Goal: Information Seeking & Learning: Learn about a topic

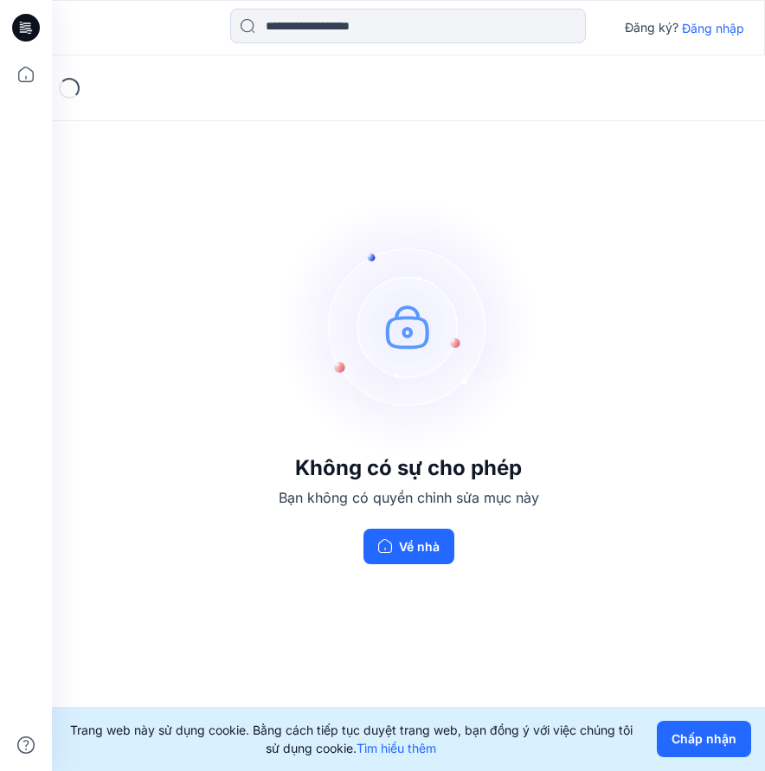
click at [715, 26] on font "Đăng nhập" at bounding box center [713, 28] width 62 height 15
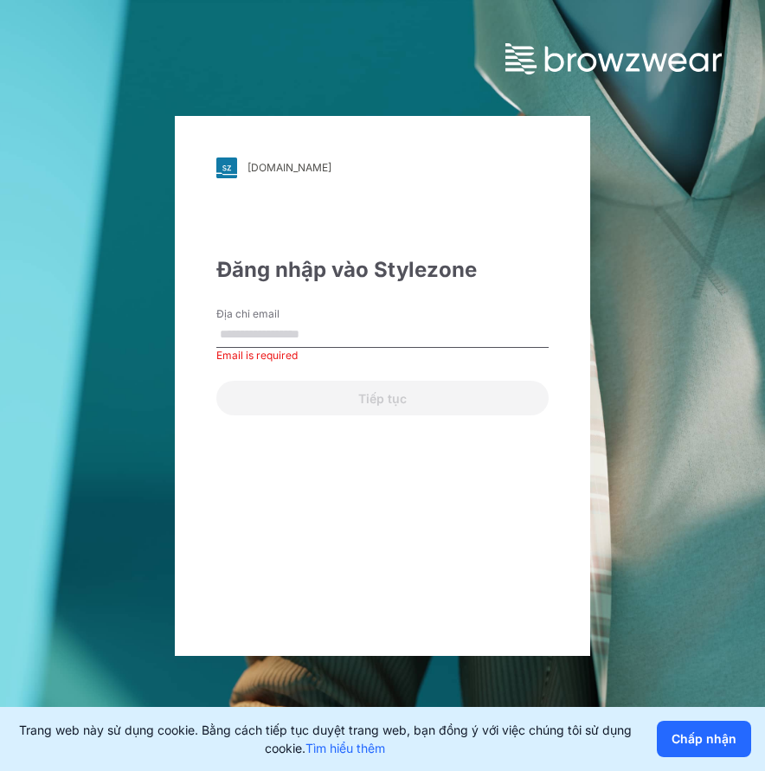
drag, startPoint x: 284, startPoint y: 317, endPoint x: 272, endPoint y: 321, distance: 12.6
click at [283, 317] on label "Địa chỉ email" at bounding box center [276, 314] width 121 height 16
click at [283, 322] on input "Địa chỉ email" at bounding box center [382, 335] width 332 height 26
click at [272, 322] on input "Địa chỉ email" at bounding box center [382, 335] width 332 height 26
click at [271, 336] on input "Địa chỉ email" at bounding box center [382, 335] width 332 height 26
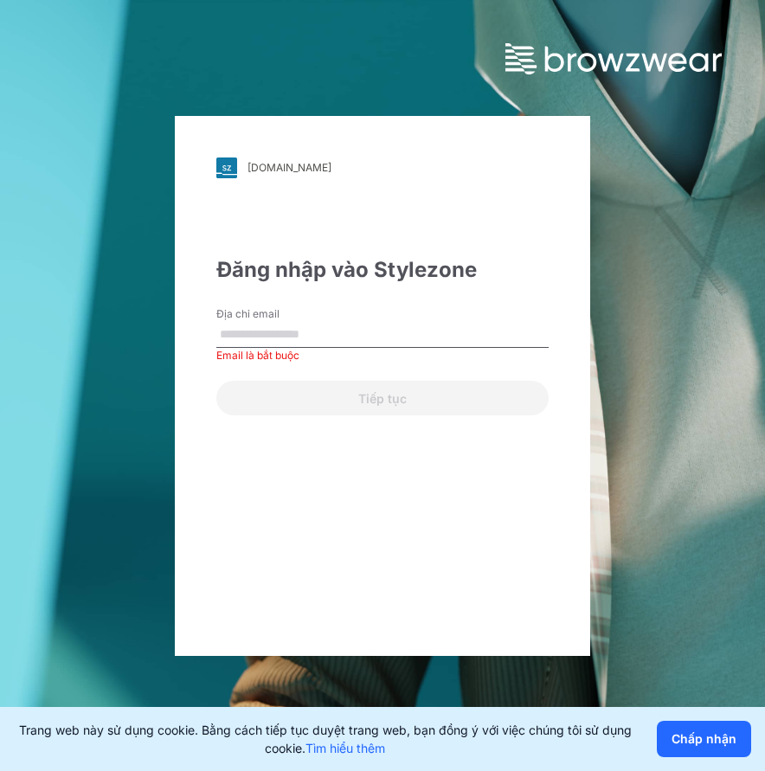
click at [271, 337] on input "Địa chỉ email" at bounding box center [382, 335] width 332 height 26
click at [370, 330] on input "Địa chỉ email" at bounding box center [382, 335] width 332 height 26
paste input "**********"
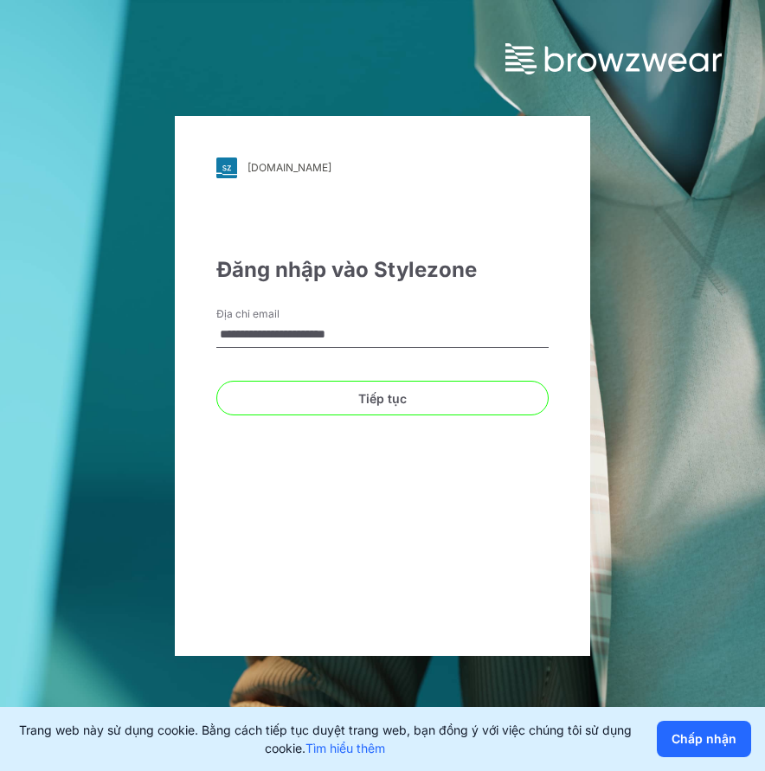
type input "**********"
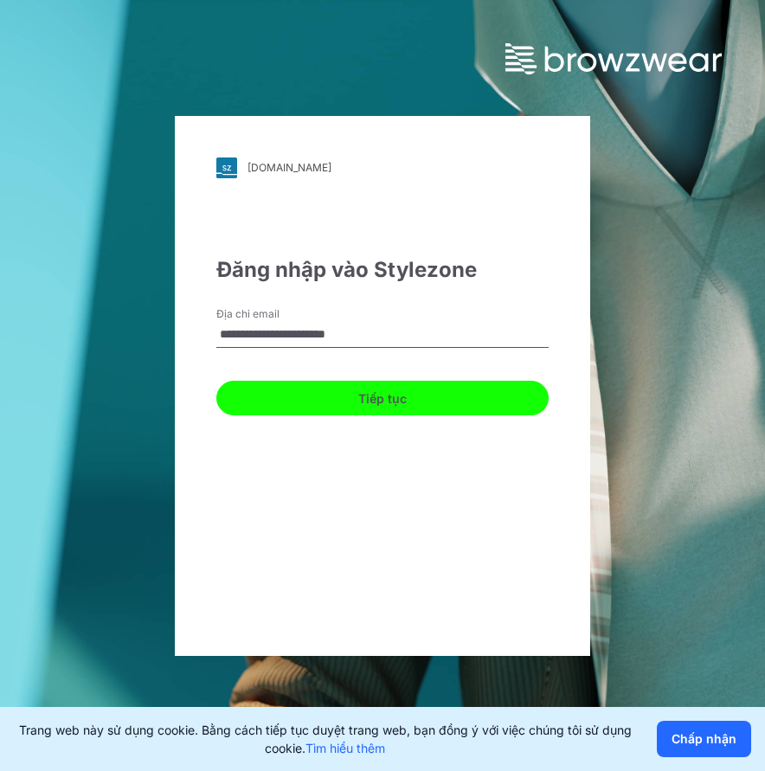
click at [370, 405] on font "Tiếp tục" at bounding box center [382, 398] width 48 height 15
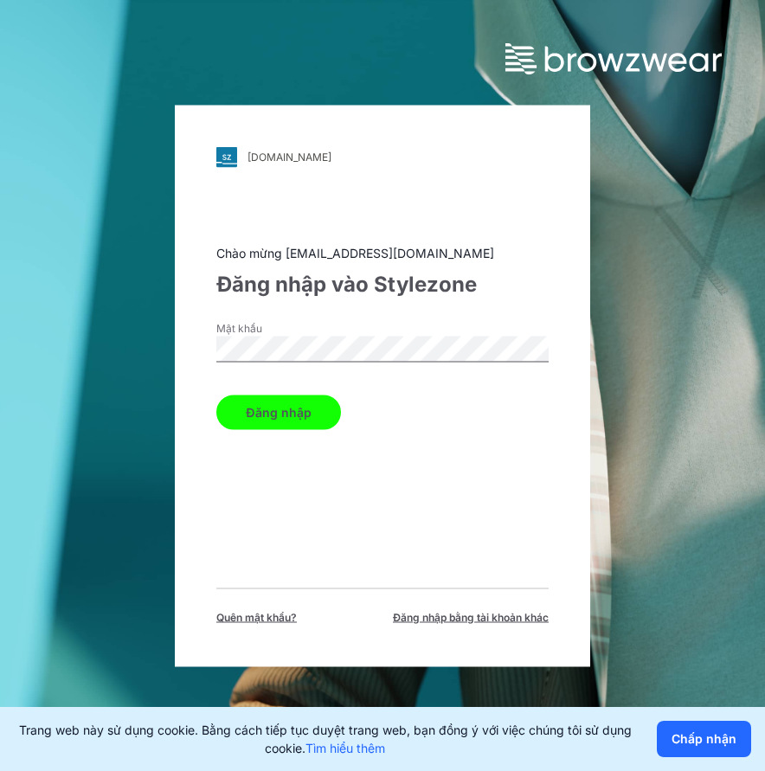
click at [304, 395] on button "Đăng nhập" at bounding box center [278, 411] width 125 height 35
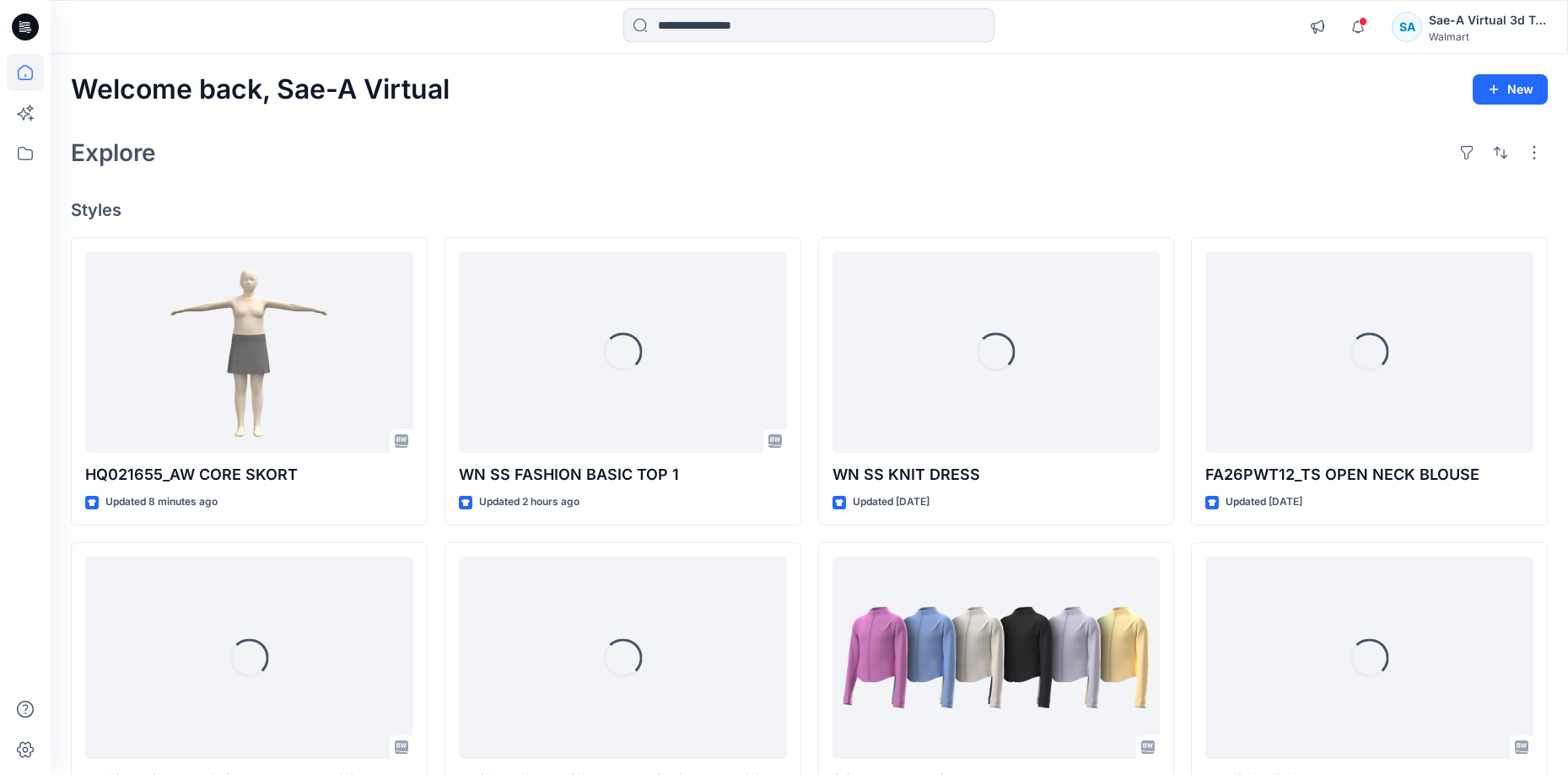
click at [745, 151] on div "Explore" at bounding box center [809, 153] width 1477 height 41
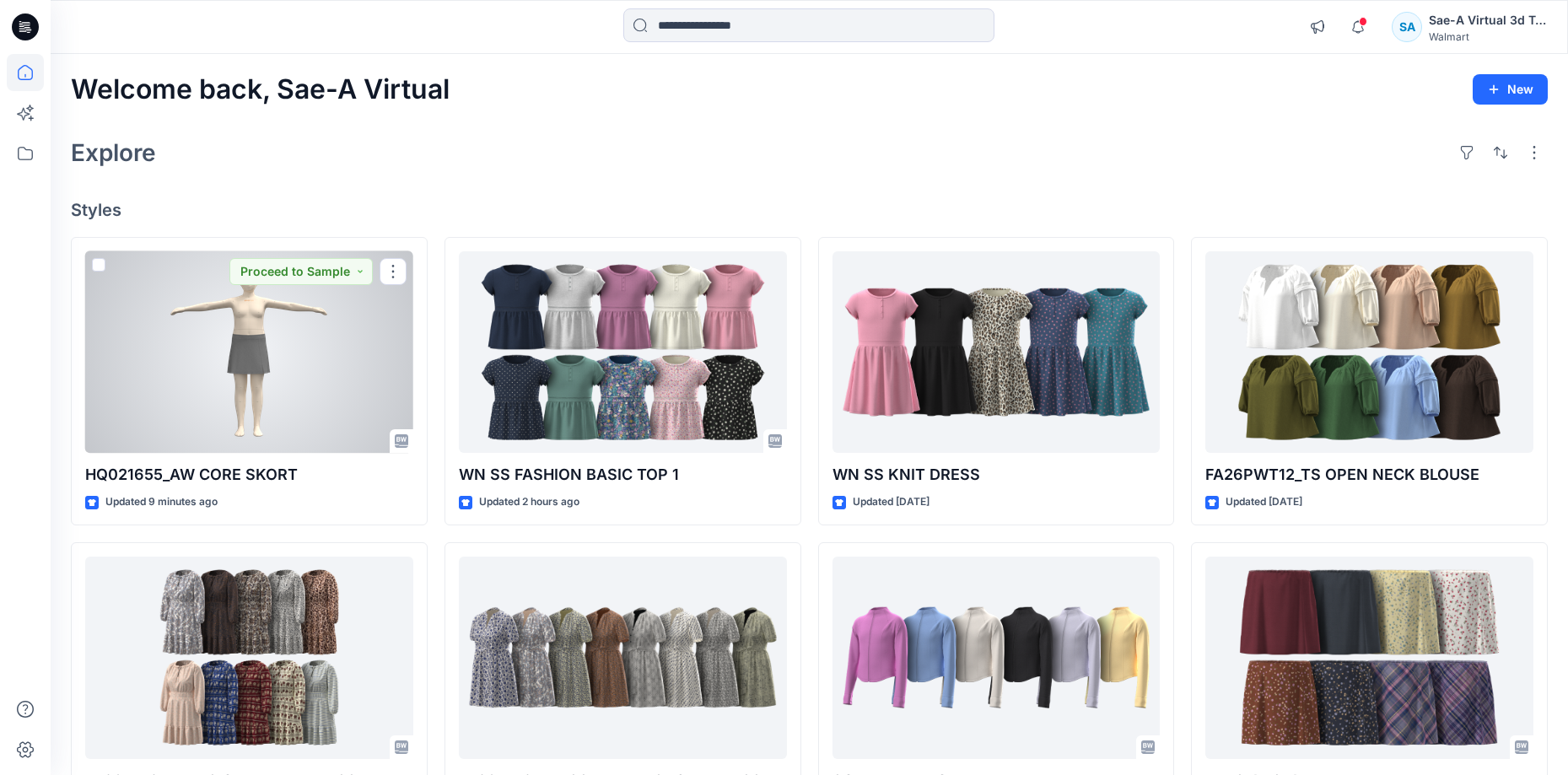
click at [260, 409] on div at bounding box center [249, 353] width 329 height 203
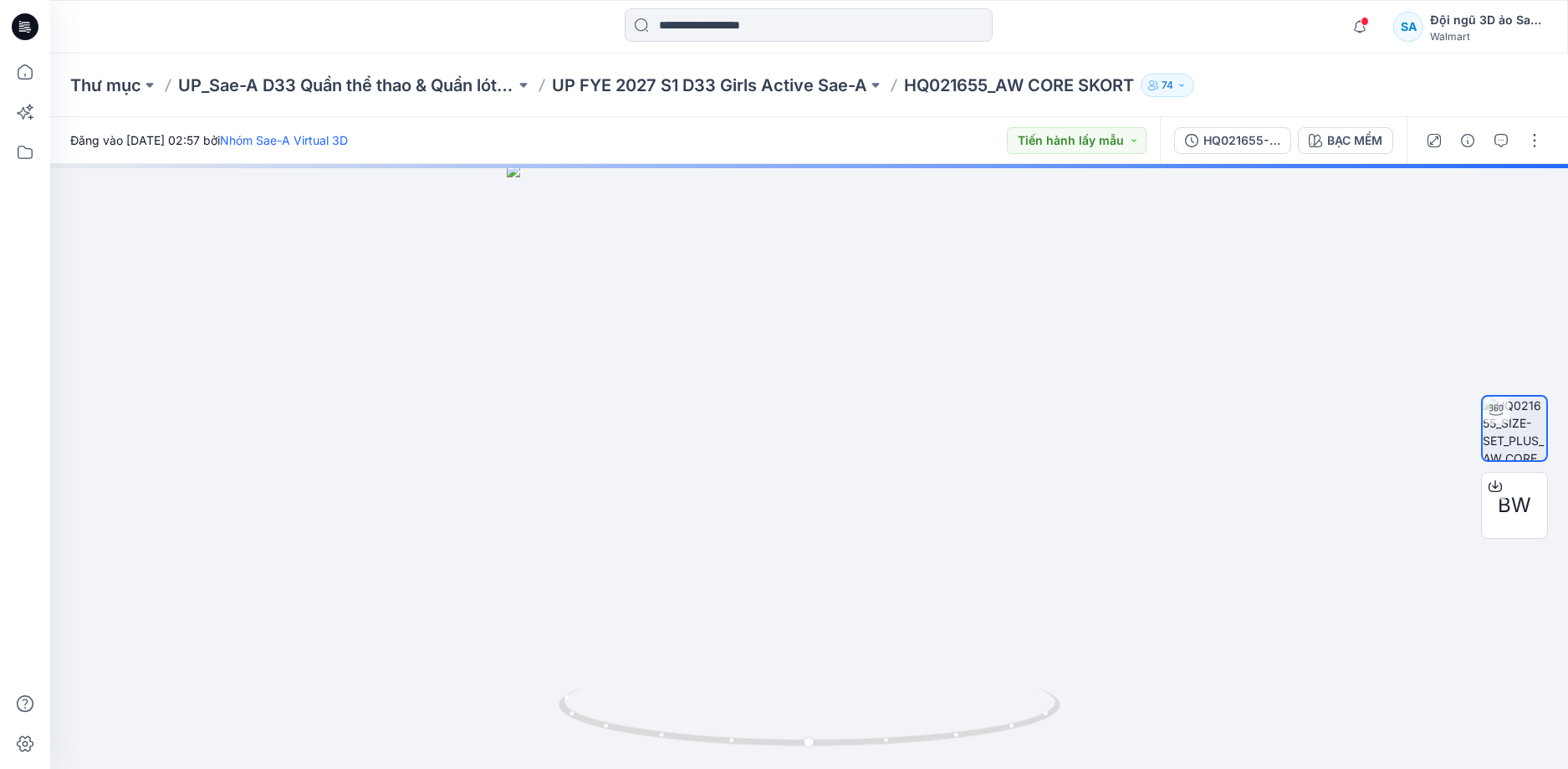
drag, startPoint x: 1230, startPoint y: 150, endPoint x: 1221, endPoint y: 157, distance: 11.4
click at [1230, 149] on button "HQ021655-PLUS_SIZE-SET" at bounding box center [1233, 140] width 117 height 27
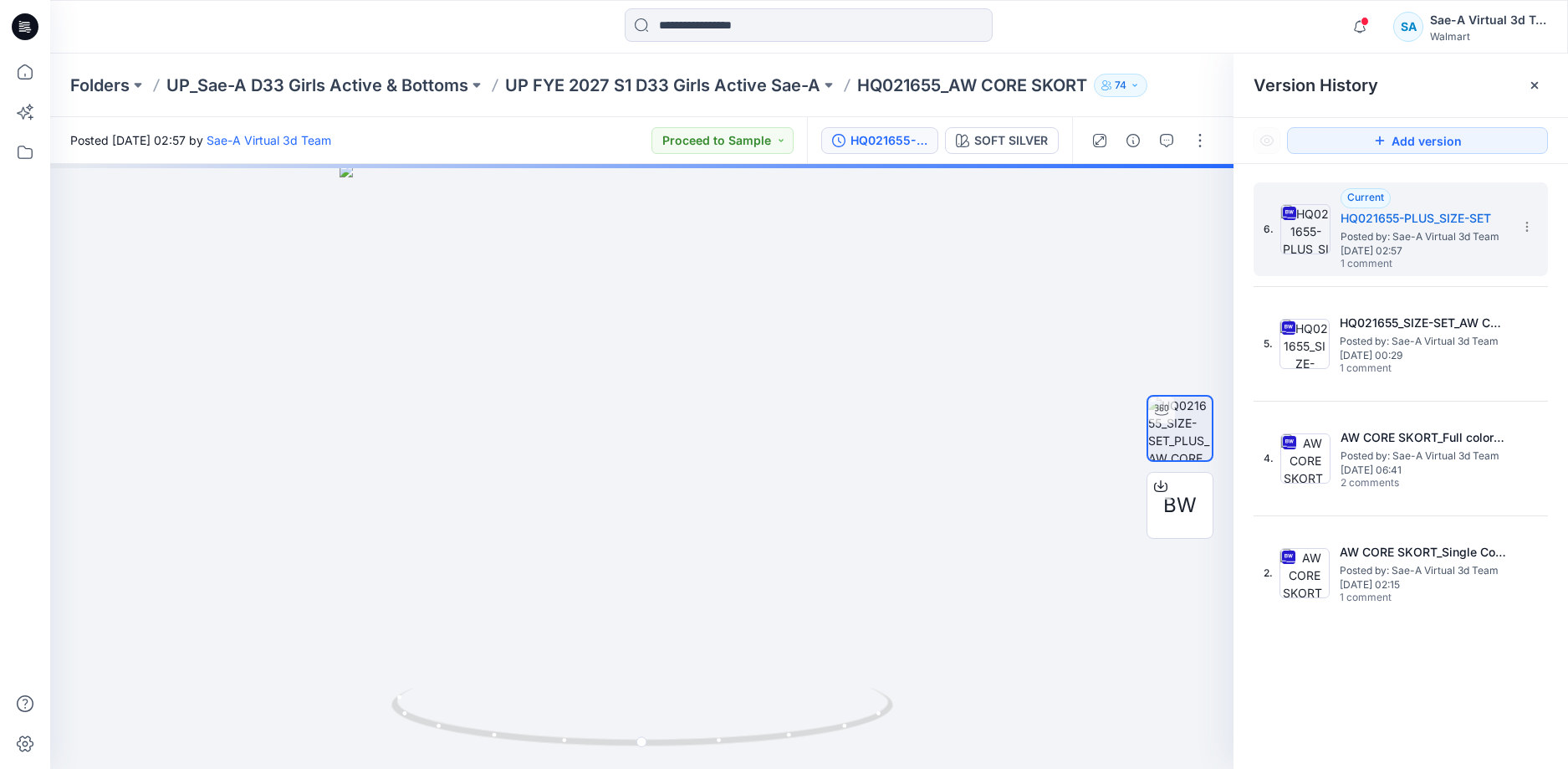
click at [1068, 21] on div at bounding box center [809, 27] width 759 height 37
click at [976, 131] on button "SOFT SILVER" at bounding box center [1002, 140] width 114 height 27
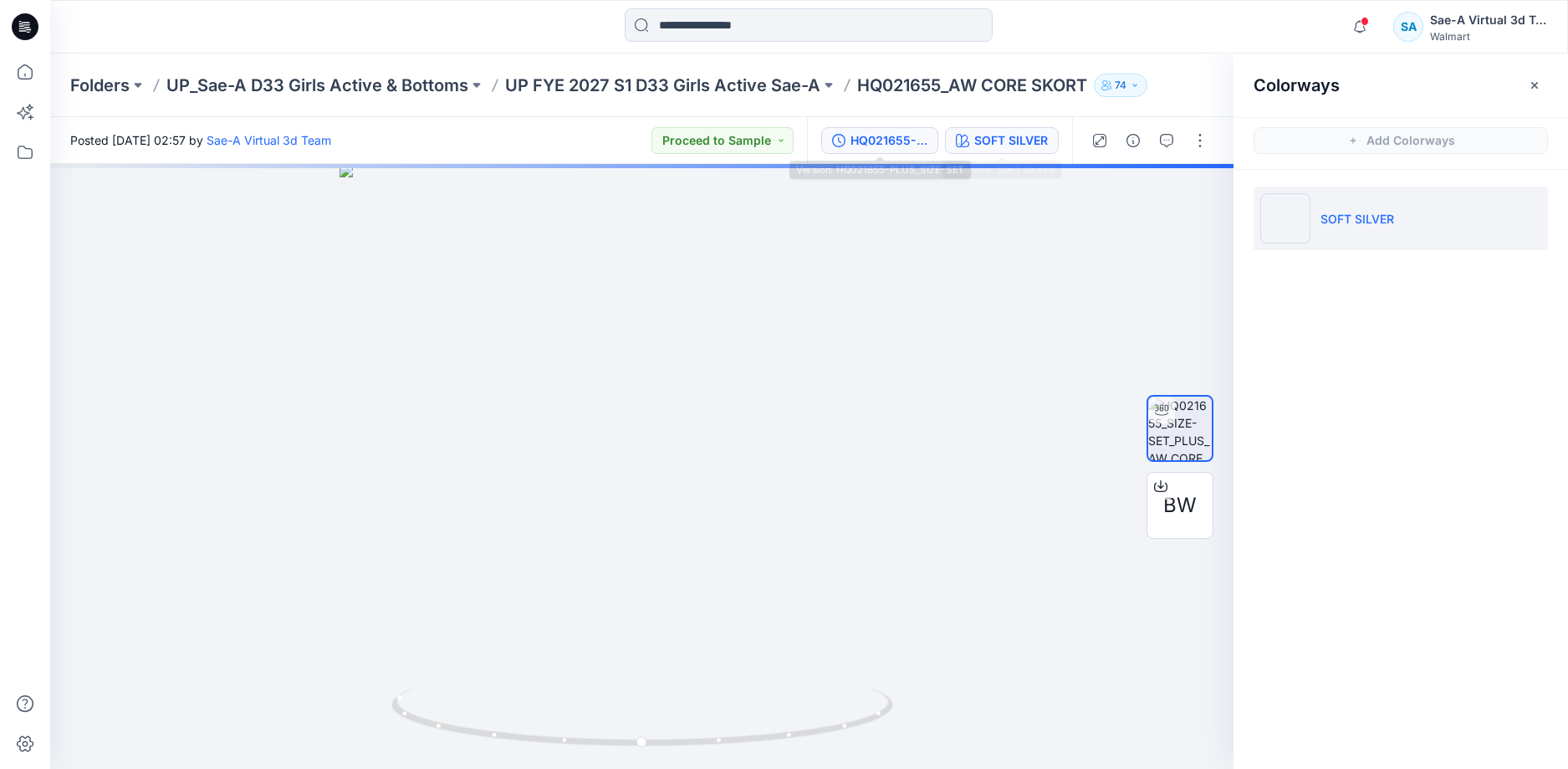
click at [896, 151] on button "HQ021655-PLUS_SIZE-SET" at bounding box center [880, 140] width 117 height 27
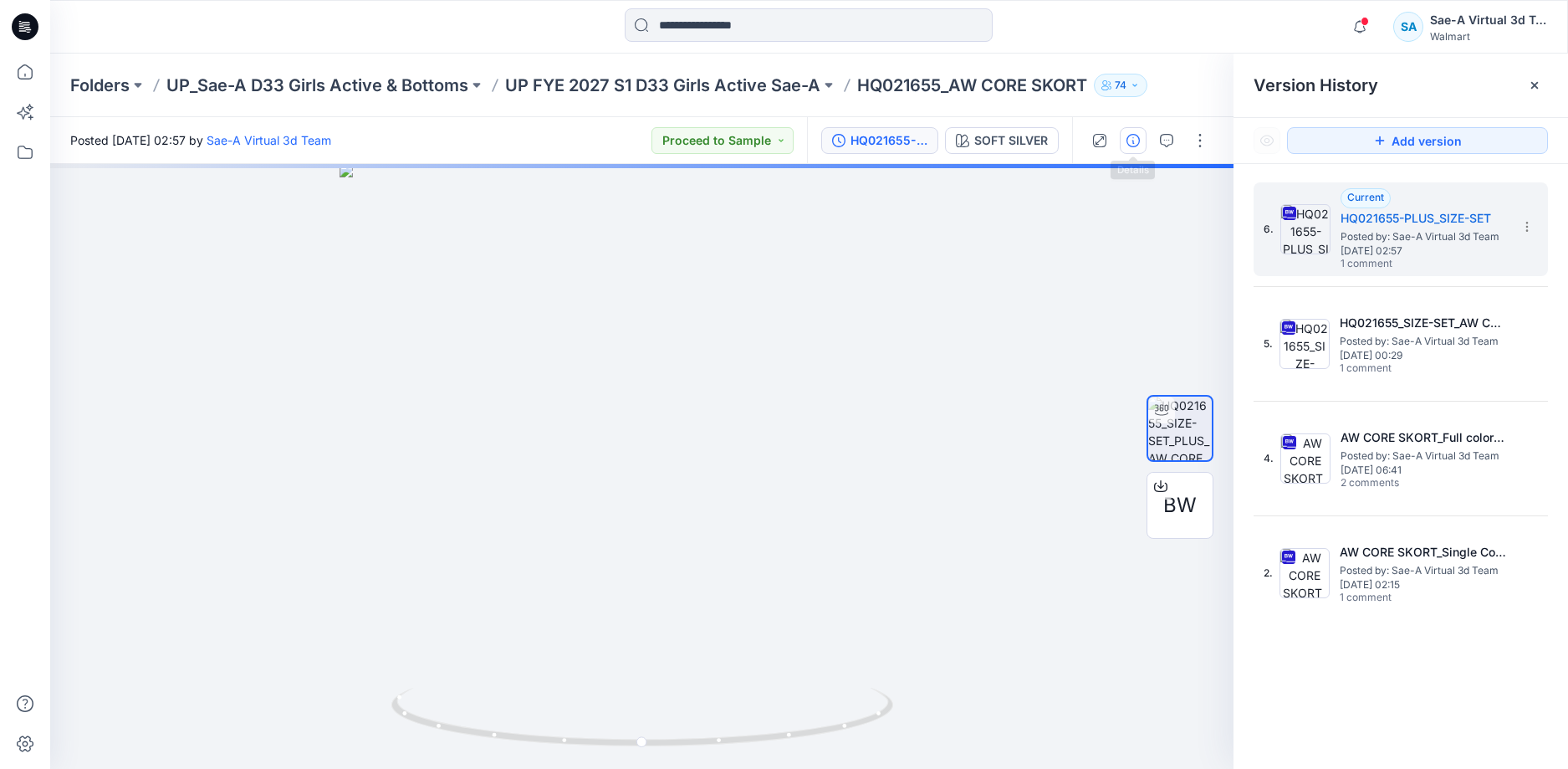
click at [1139, 139] on icon "button" at bounding box center [1133, 140] width 14 height 14
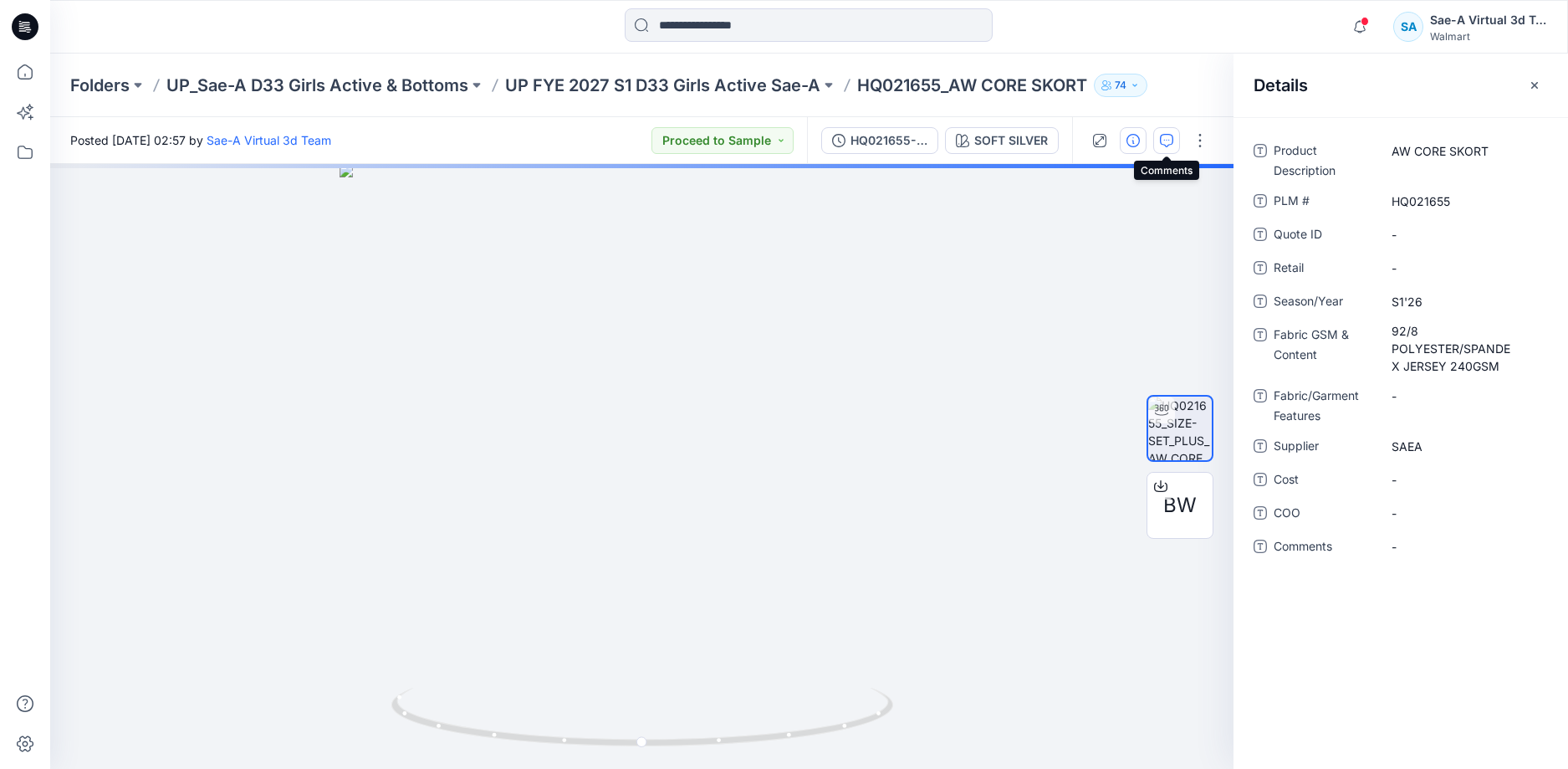
click at [1175, 130] on button "button" at bounding box center [1167, 140] width 27 height 27
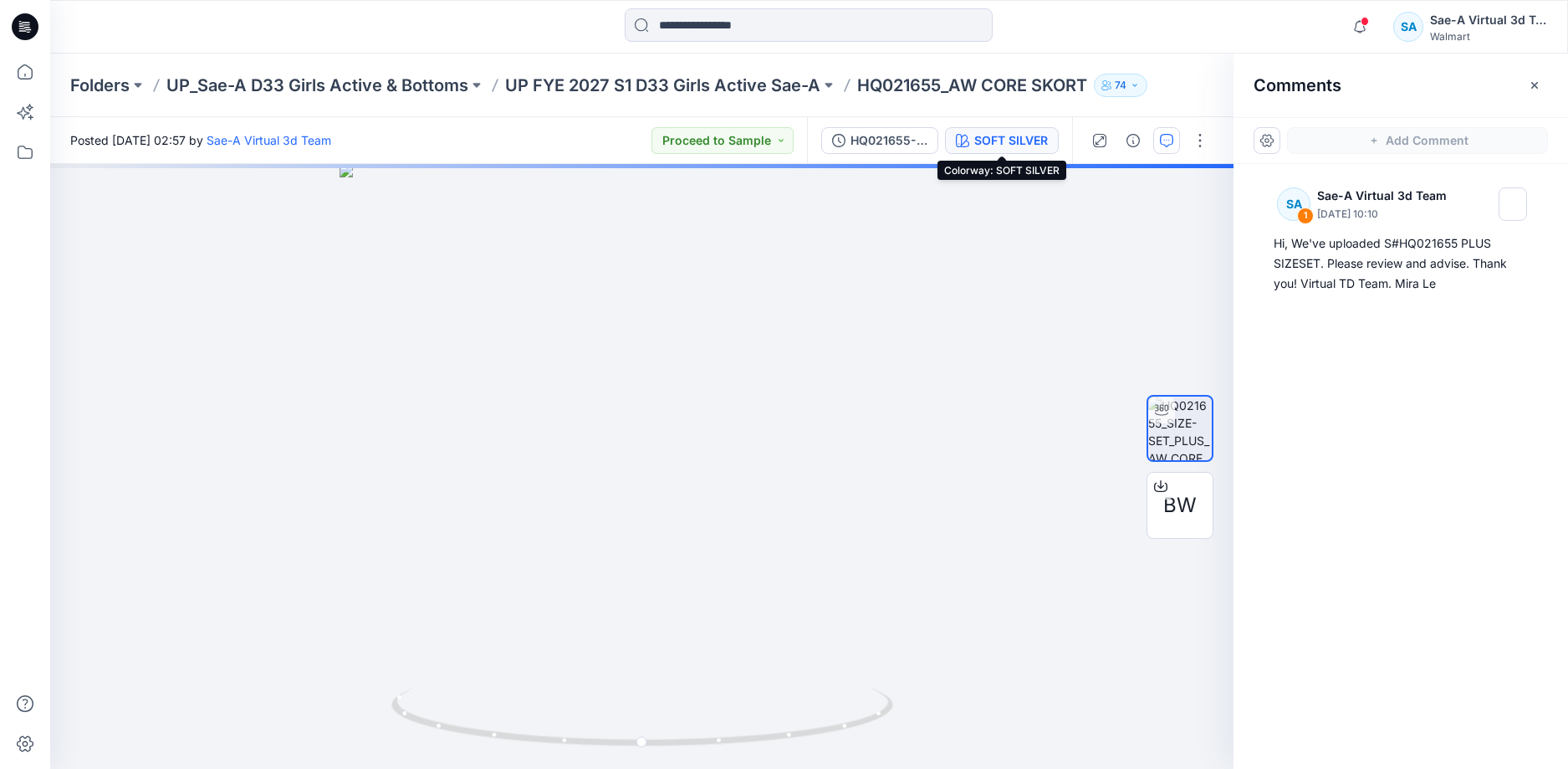
click at [1018, 135] on div "SOFT SILVER" at bounding box center [1011, 140] width 73 height 18
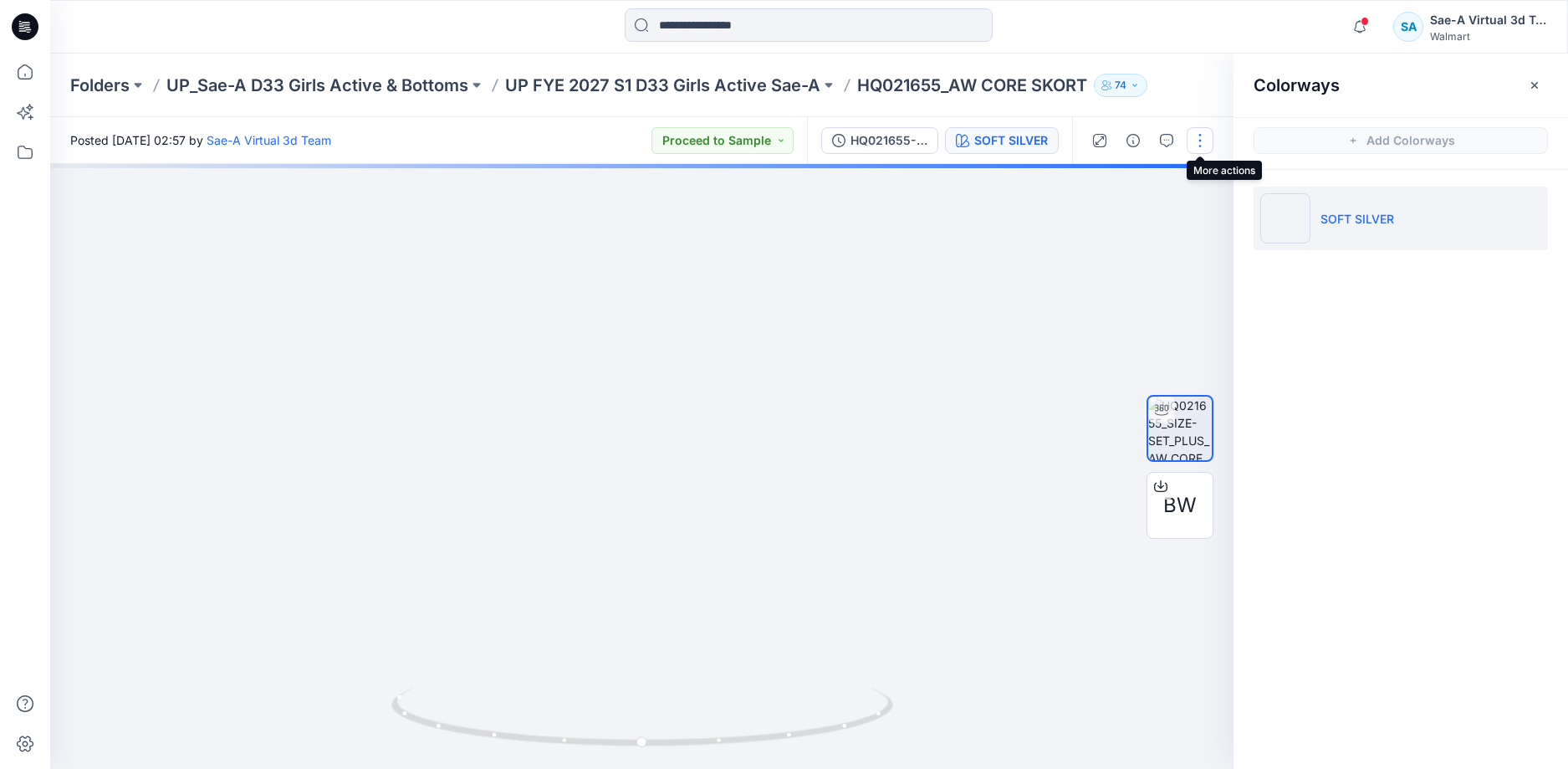
click at [1200, 138] on button "button" at bounding box center [1201, 140] width 27 height 27
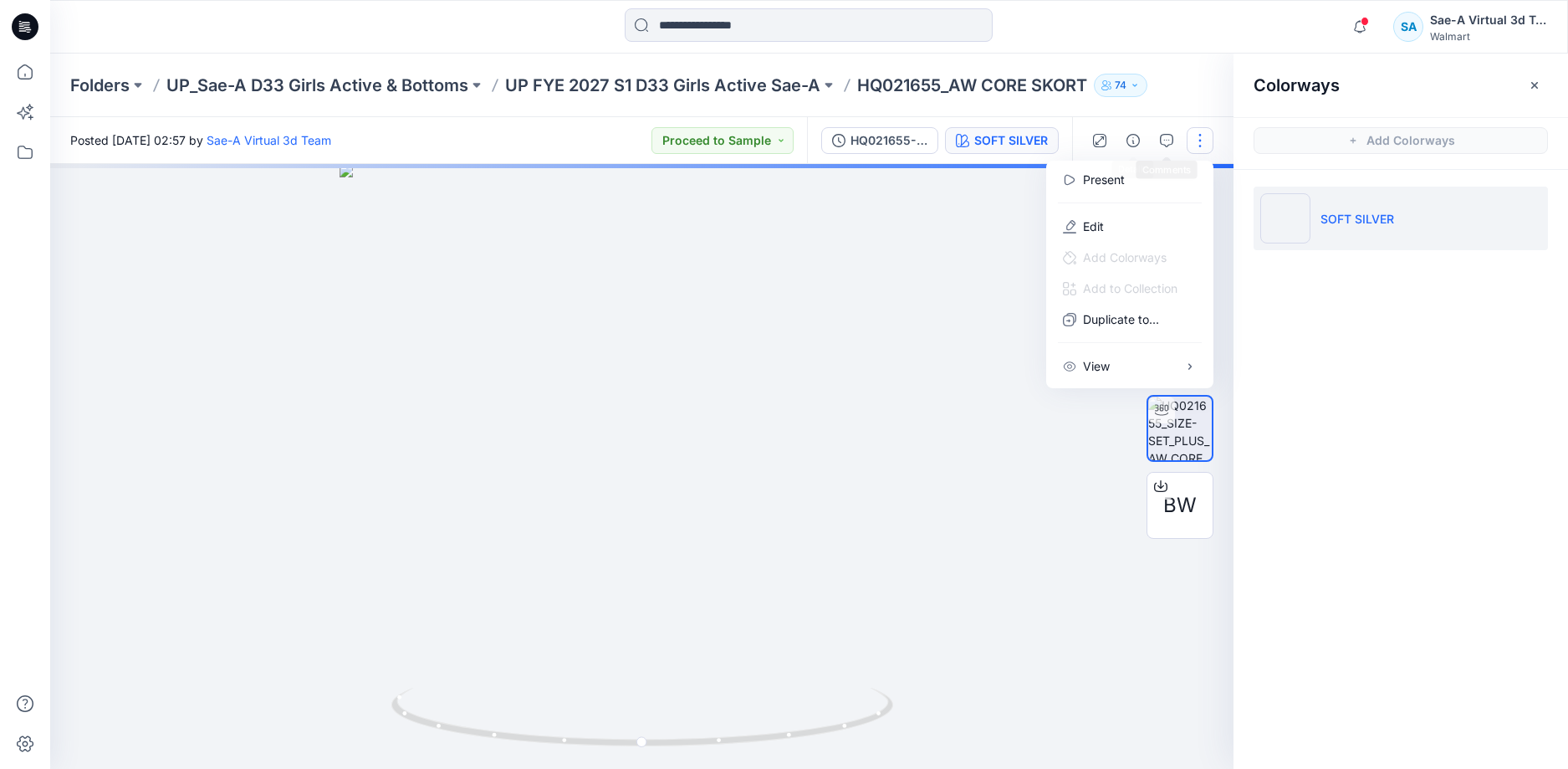
click at [1036, 208] on div at bounding box center [642, 466] width 1183 height 605
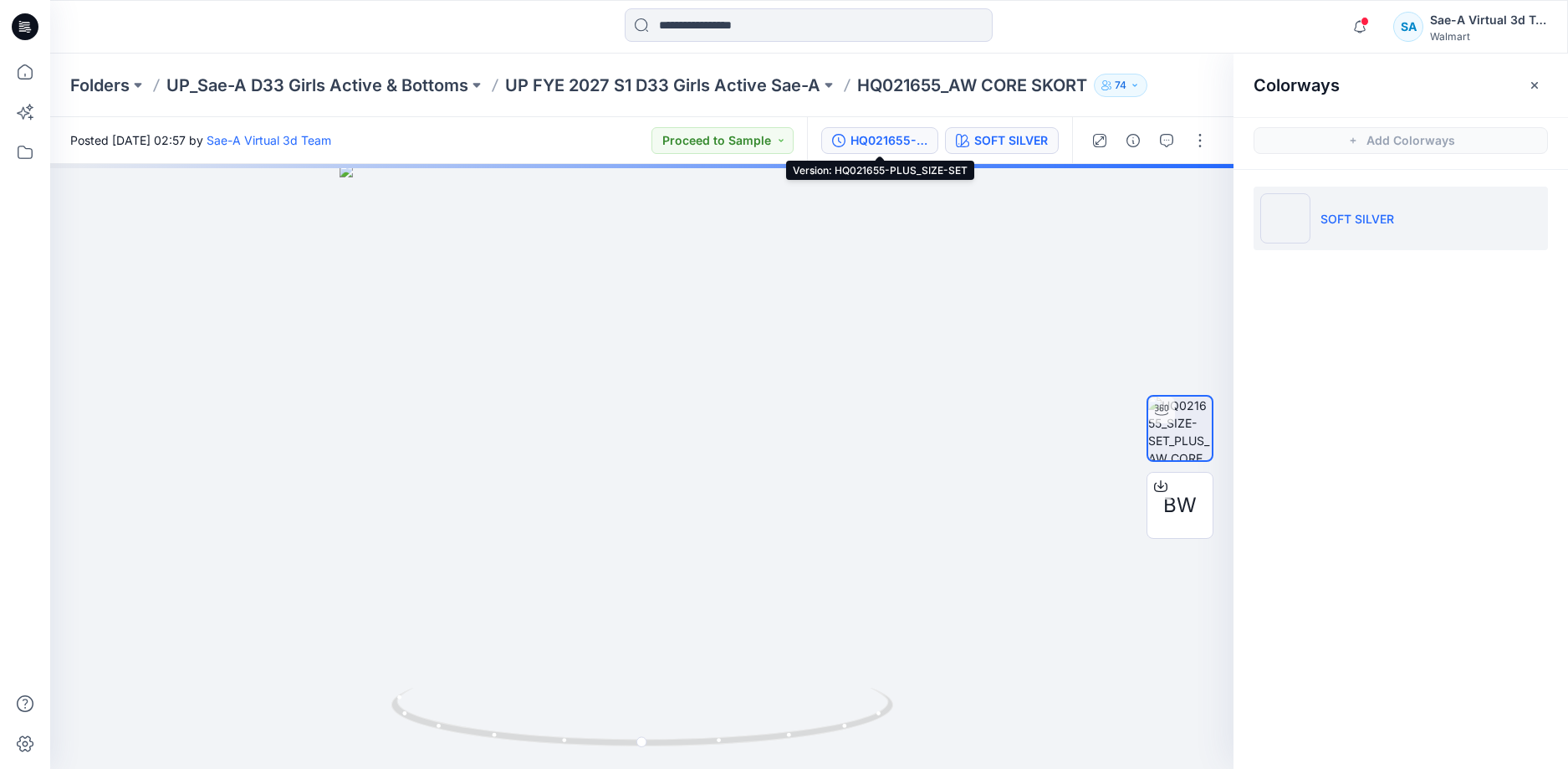
click at [901, 139] on div "HQ021655-PLUS_SIZE-SET" at bounding box center [889, 140] width 77 height 18
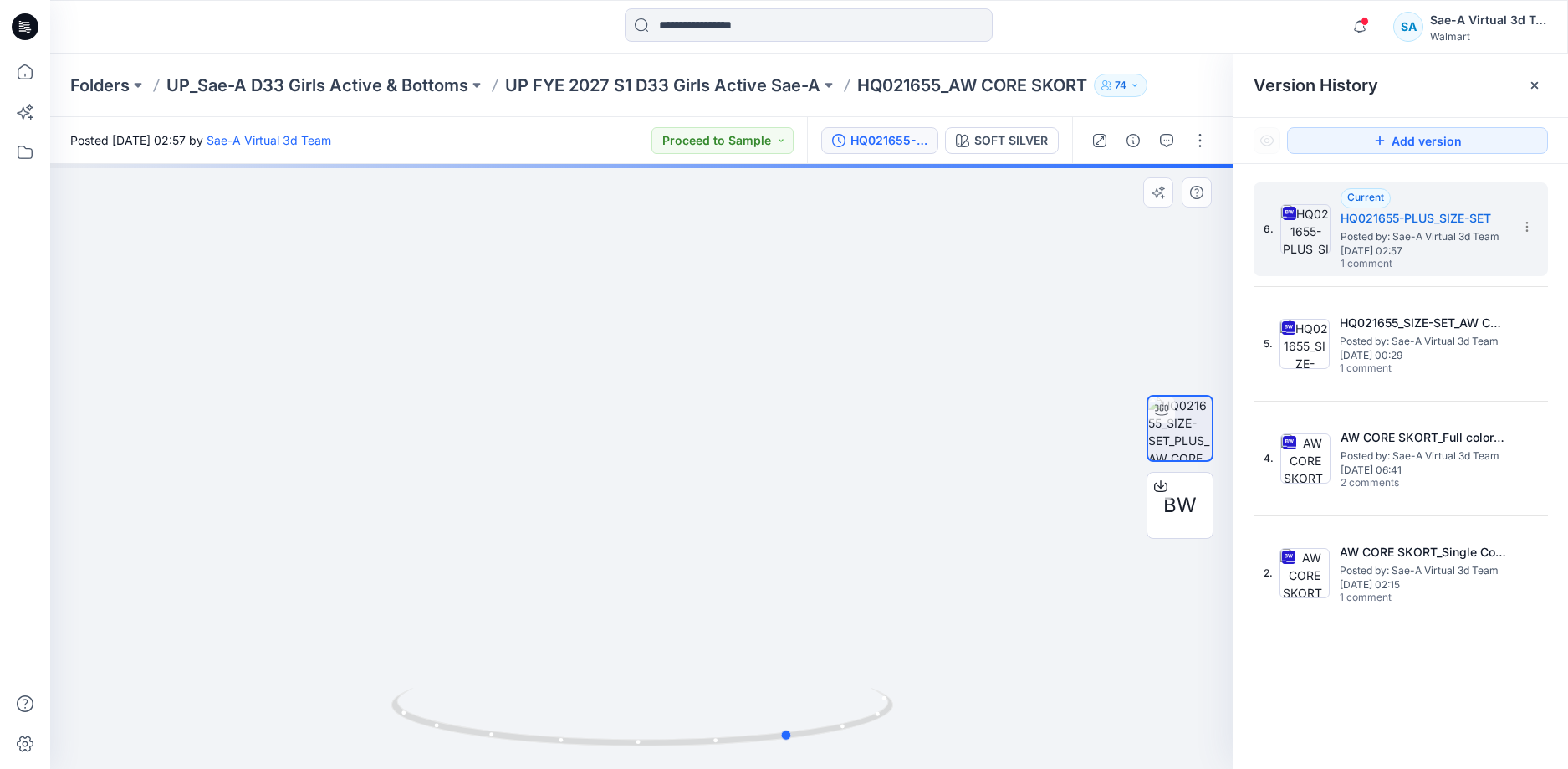
drag, startPoint x: 840, startPoint y: 726, endPoint x: 989, endPoint y: 718, distance: 149.2
click at [989, 718] on div at bounding box center [642, 466] width 1183 height 605
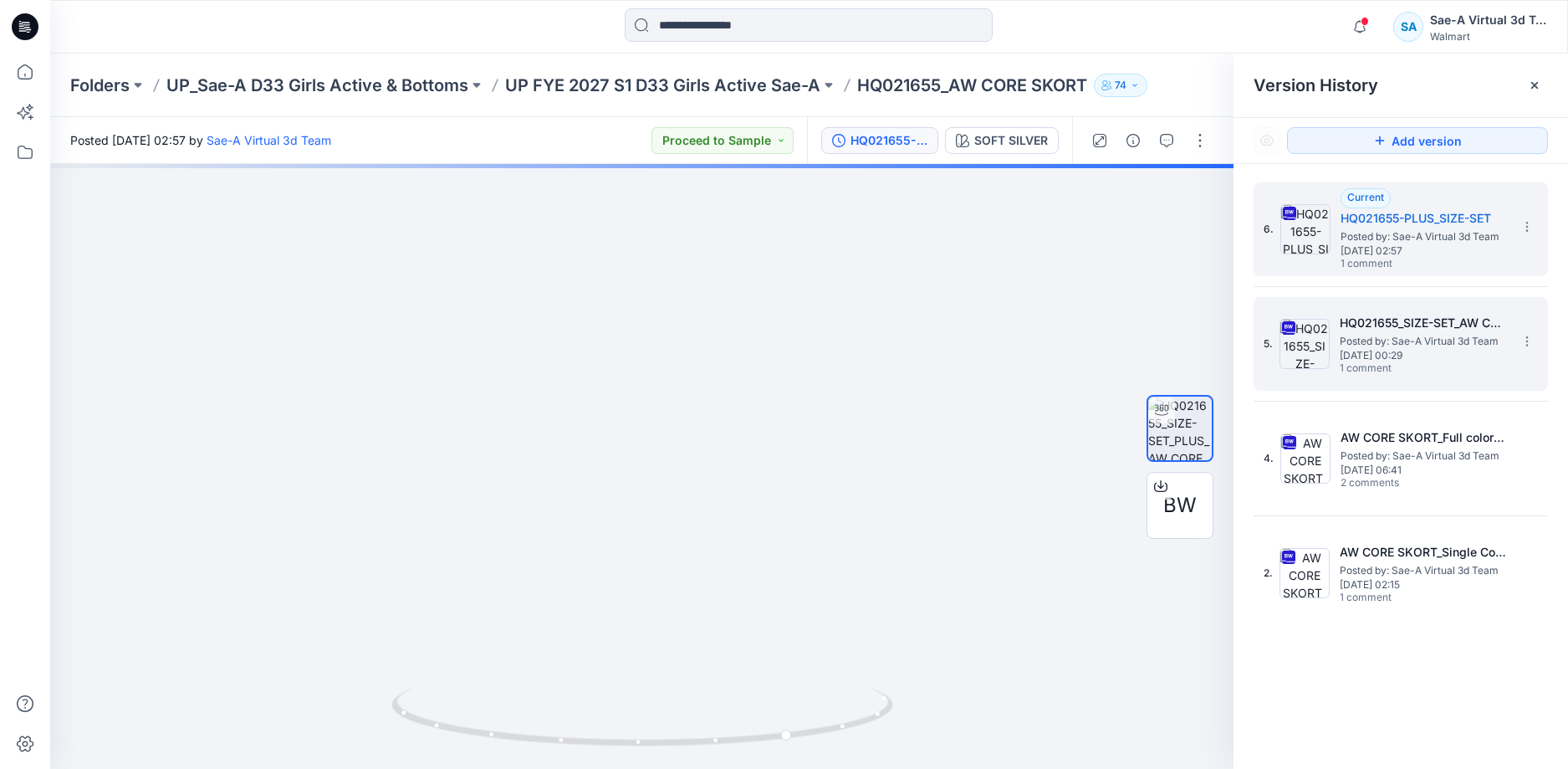
click at [1434, 335] on span "Posted by: Sae-A Virtual 3d Team" at bounding box center [1423, 340] width 167 height 16
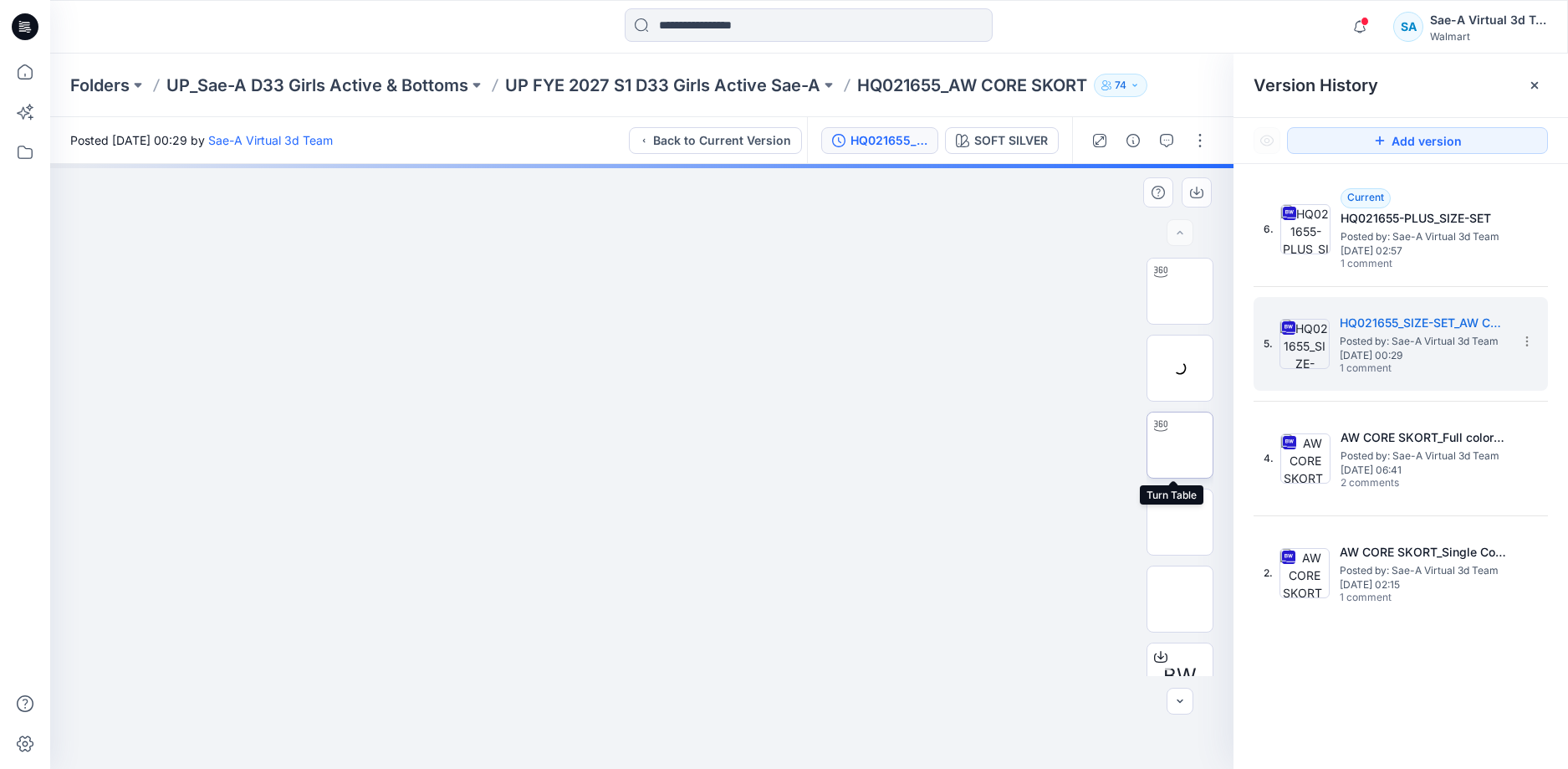
click at [1166, 429] on div at bounding box center [1161, 426] width 27 height 27
drag, startPoint x: 773, startPoint y: 748, endPoint x: 945, endPoint y: 735, distance: 172.5
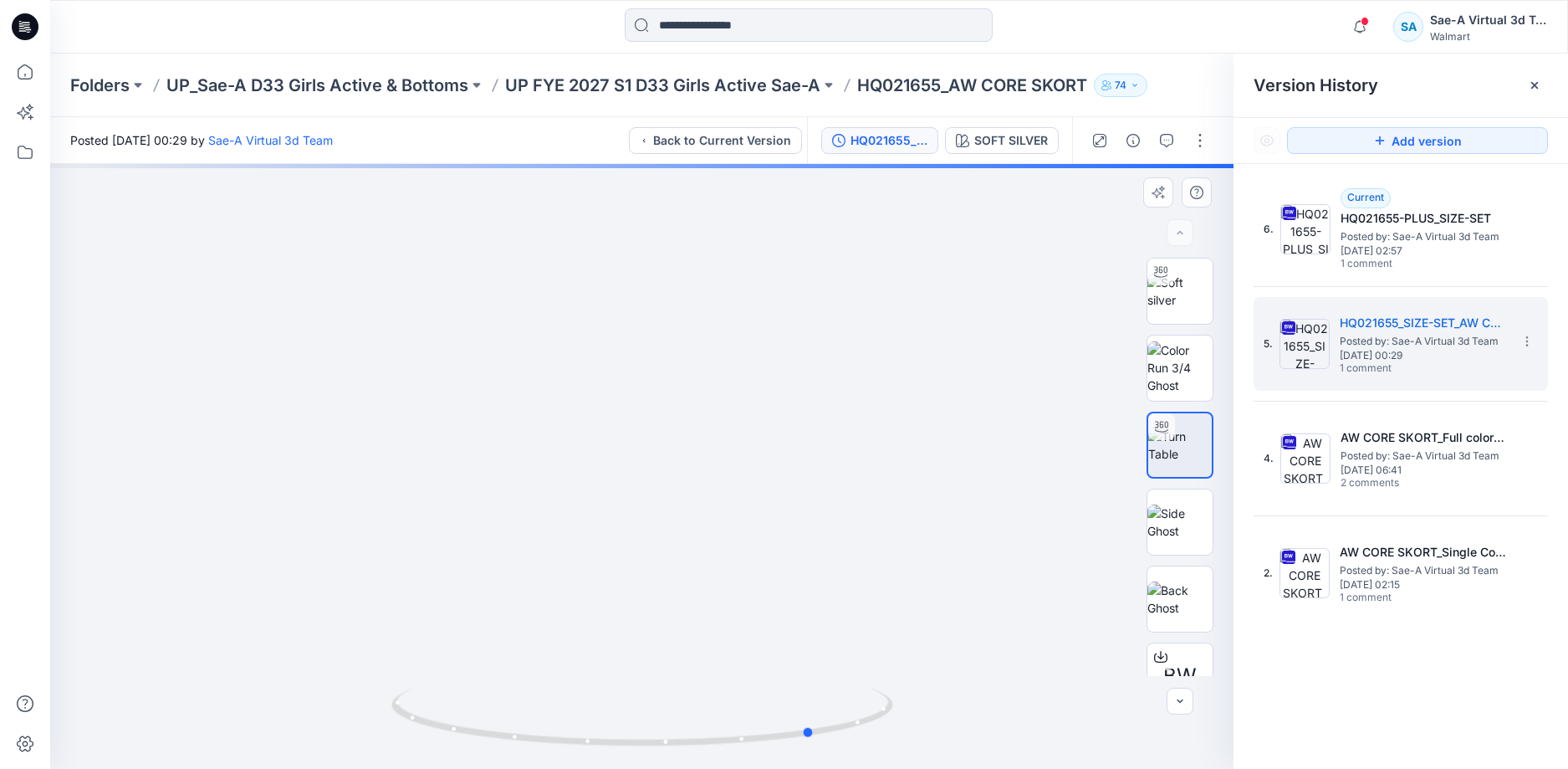
click at [945, 735] on div at bounding box center [642, 466] width 1183 height 605
drag, startPoint x: 811, startPoint y: 375, endPoint x: 836, endPoint y: 236, distance: 141.2
drag, startPoint x: 829, startPoint y: 229, endPoint x: 832, endPoint y: 202, distance: 27.2
drag, startPoint x: 849, startPoint y: 364, endPoint x: 857, endPoint y: 292, distance: 72.4
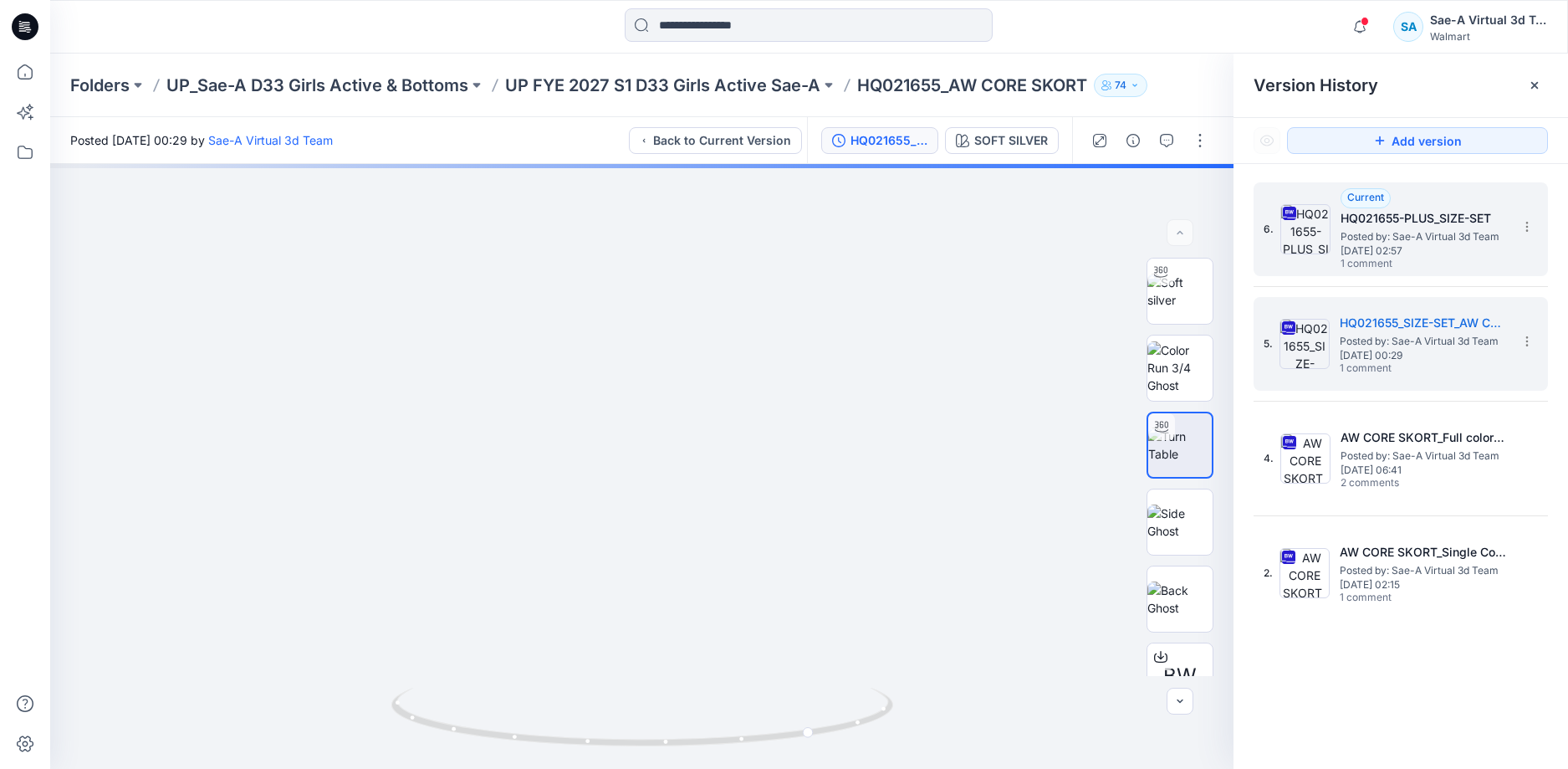
click at [1402, 226] on h5 "HQ021655-PLUS_SIZE-SET" at bounding box center [1424, 218] width 167 height 20
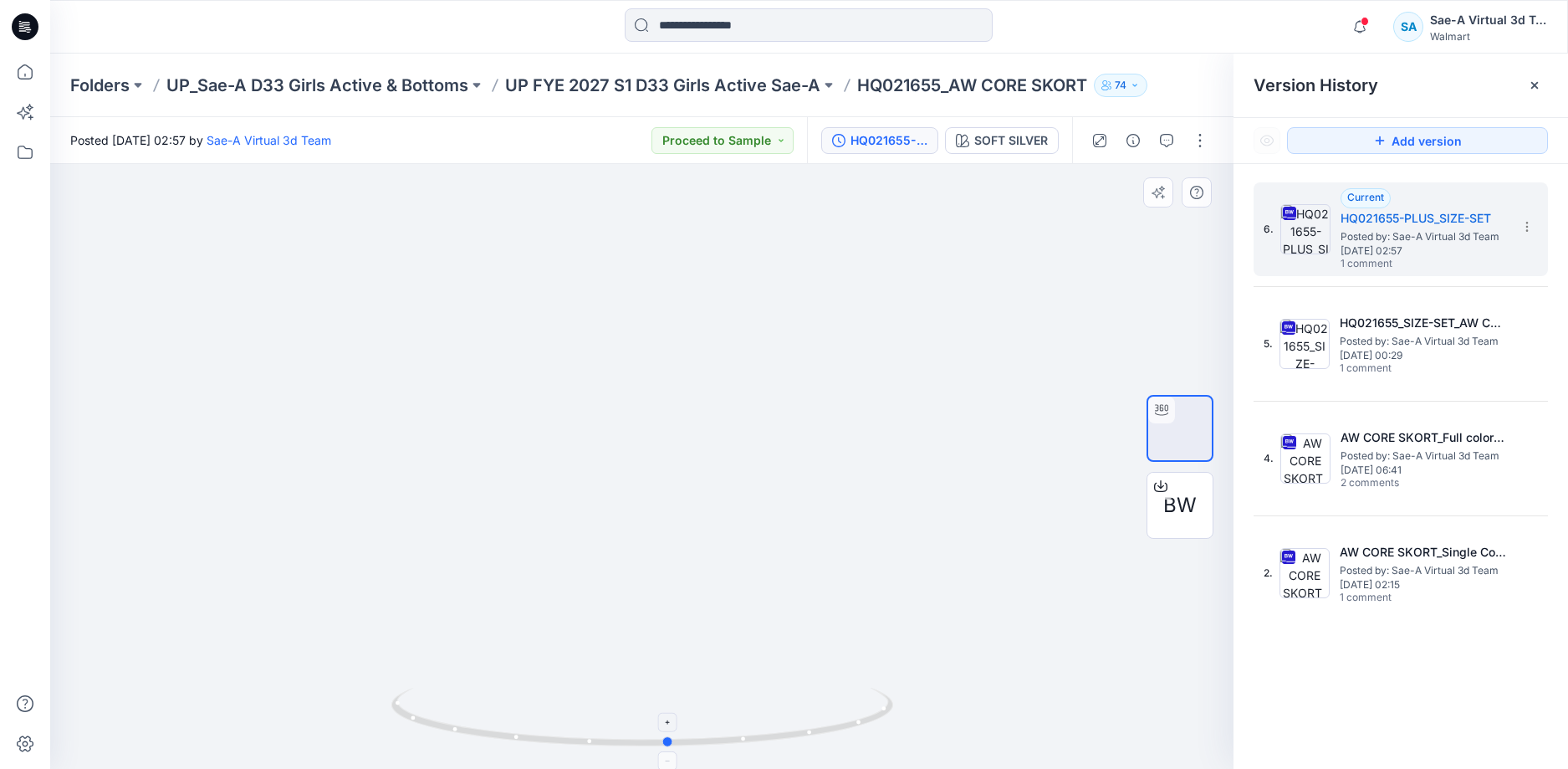
drag, startPoint x: 820, startPoint y: 730, endPoint x: 846, endPoint y: 714, distance: 30.5
click at [846, 714] on icon at bounding box center [644, 719] width 506 height 63
drag, startPoint x: 780, startPoint y: 740, endPoint x: 736, endPoint y: 710, distance: 53.3
click at [675, 726] on icon at bounding box center [644, 719] width 506 height 63
drag, startPoint x: 821, startPoint y: 714, endPoint x: 635, endPoint y: 742, distance: 188.1
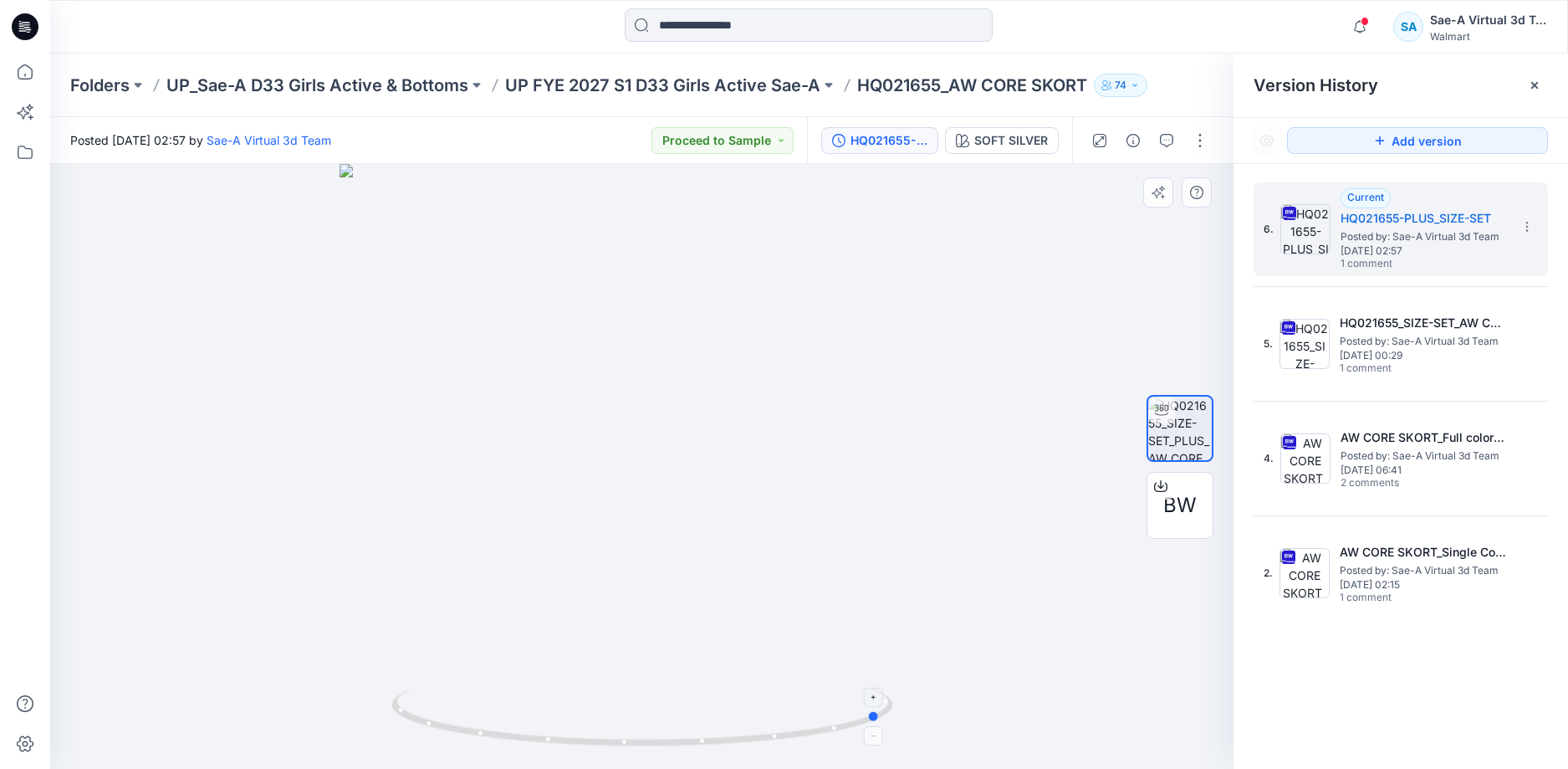
click at [635, 742] on icon at bounding box center [644, 719] width 506 height 63
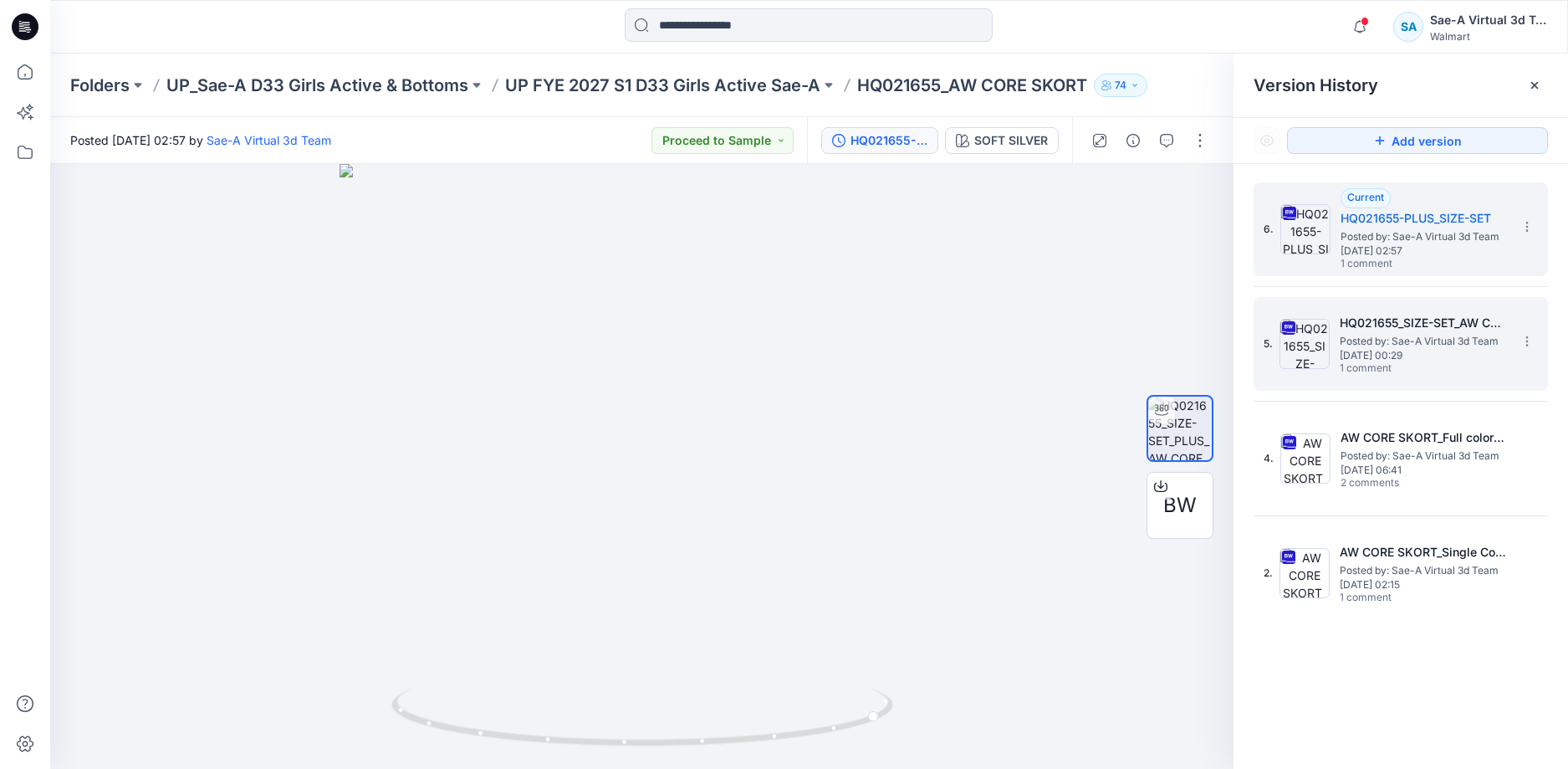
click at [1486, 346] on span "Posted by: Sae-A Virtual 3d Team" at bounding box center [1423, 340] width 167 height 16
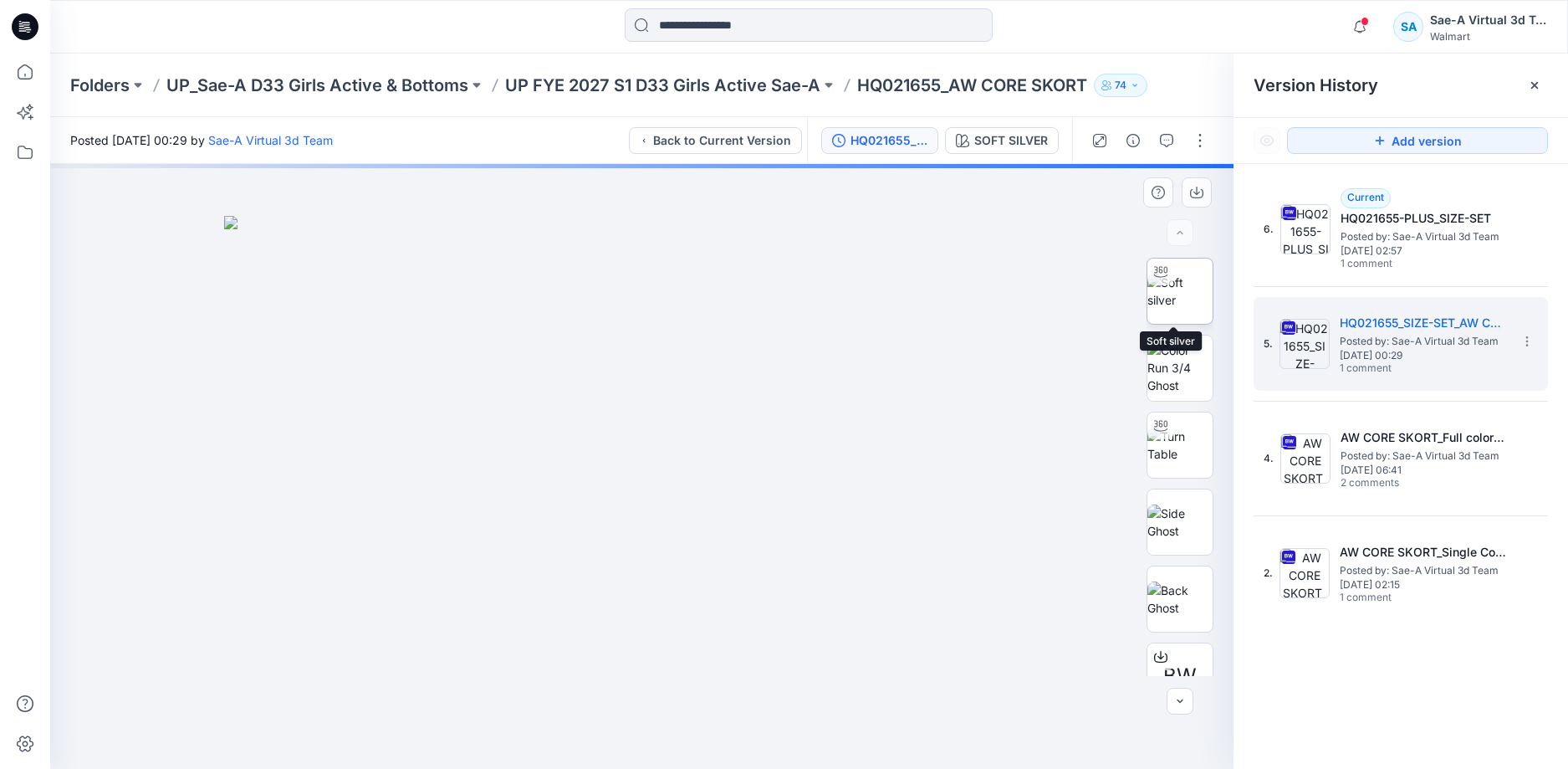
click at [1173, 301] on img at bounding box center [1179, 291] width 65 height 35
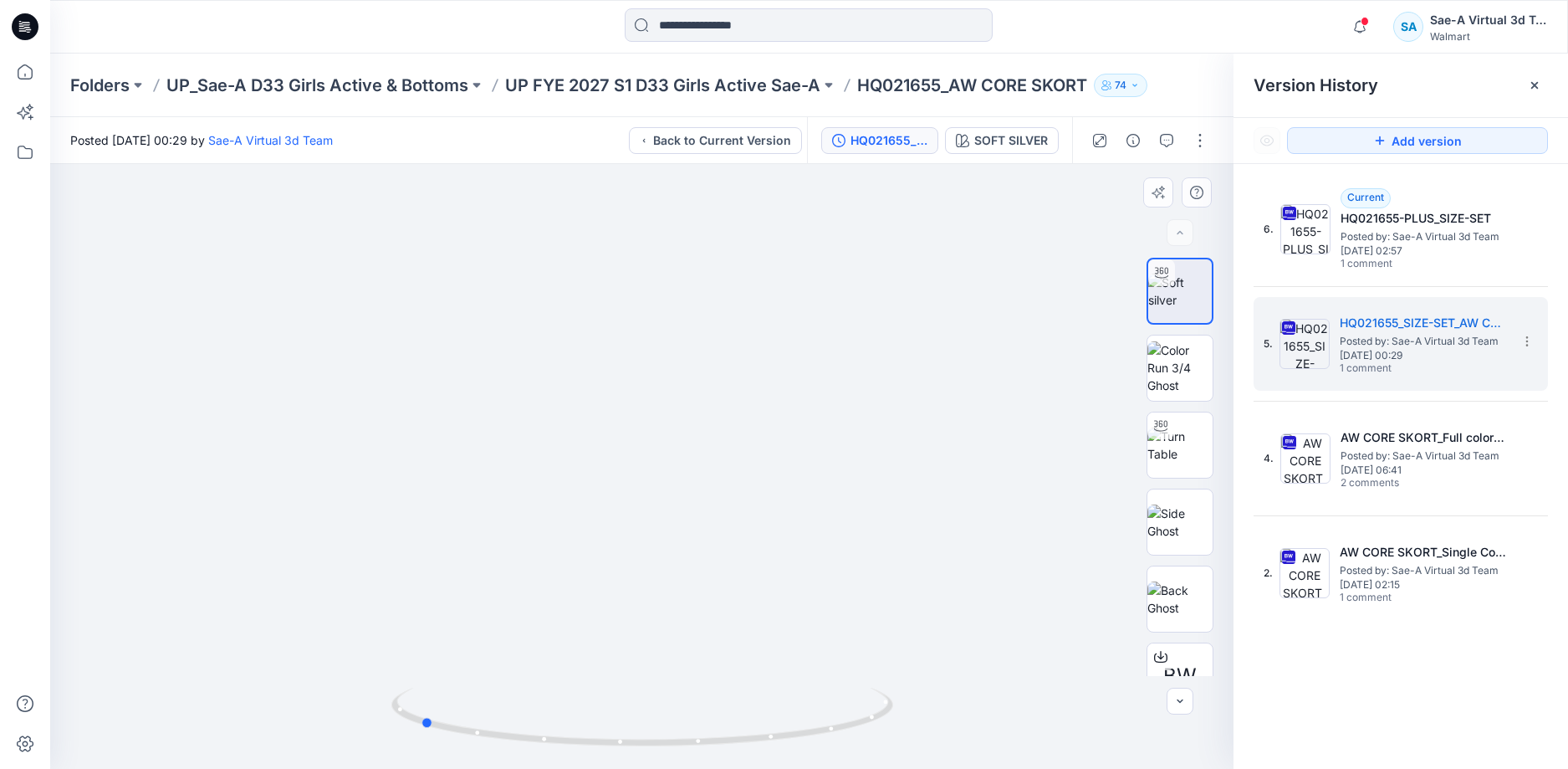
drag, startPoint x: 823, startPoint y: 712, endPoint x: 983, endPoint y: 698, distance: 160.6
click at [983, 698] on div at bounding box center [642, 466] width 1183 height 605
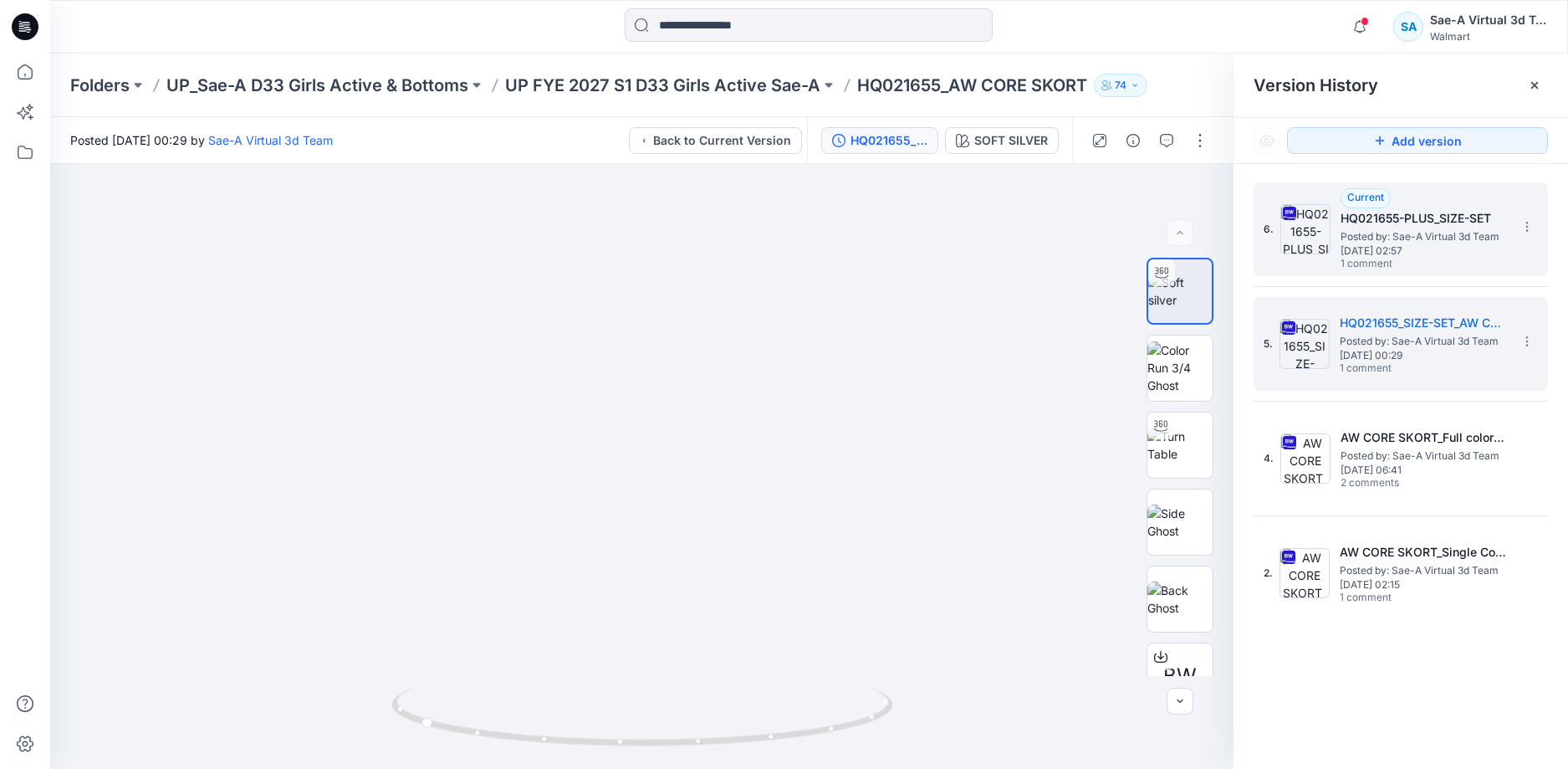
click at [1440, 233] on span "Posted by: Sae-A Virtual 3d Team" at bounding box center [1424, 236] width 167 height 16
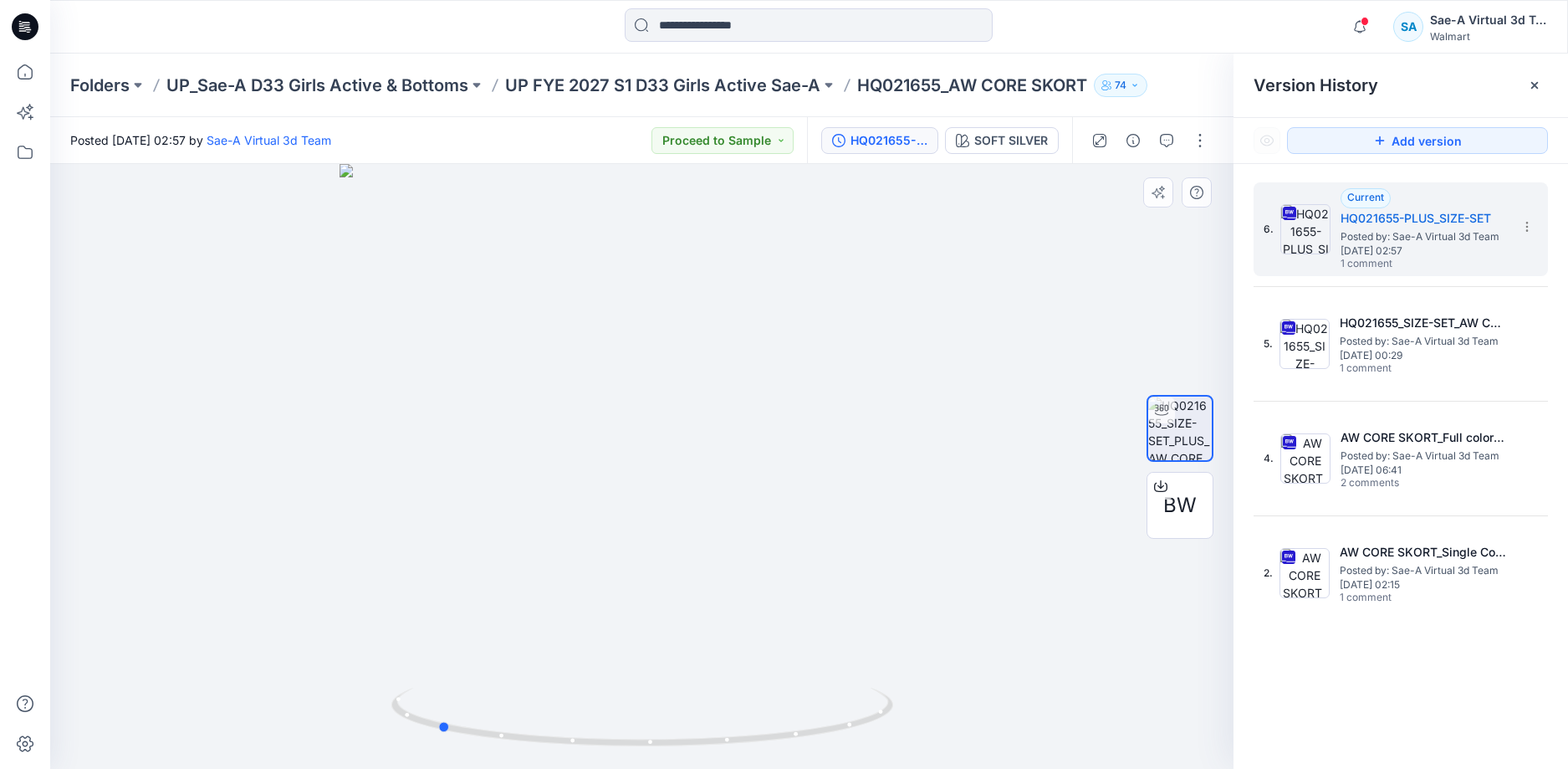
drag, startPoint x: 800, startPoint y: 723, endPoint x: 1097, endPoint y: 720, distance: 297.0
click at [1097, 720] on div at bounding box center [642, 466] width 1183 height 605
click at [16, 25] on icon at bounding box center [25, 27] width 27 height 27
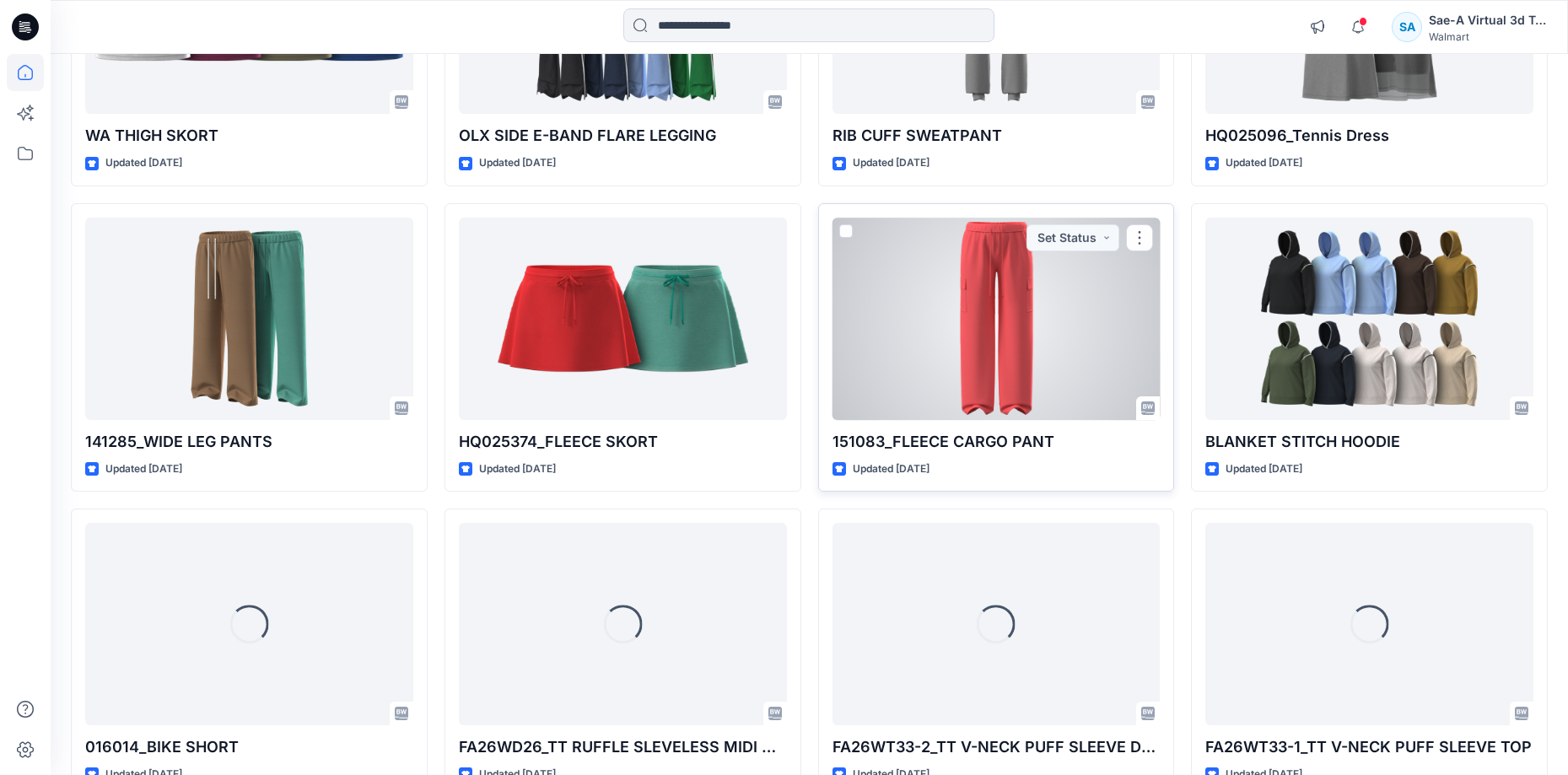
scroll to position [1603, 0]
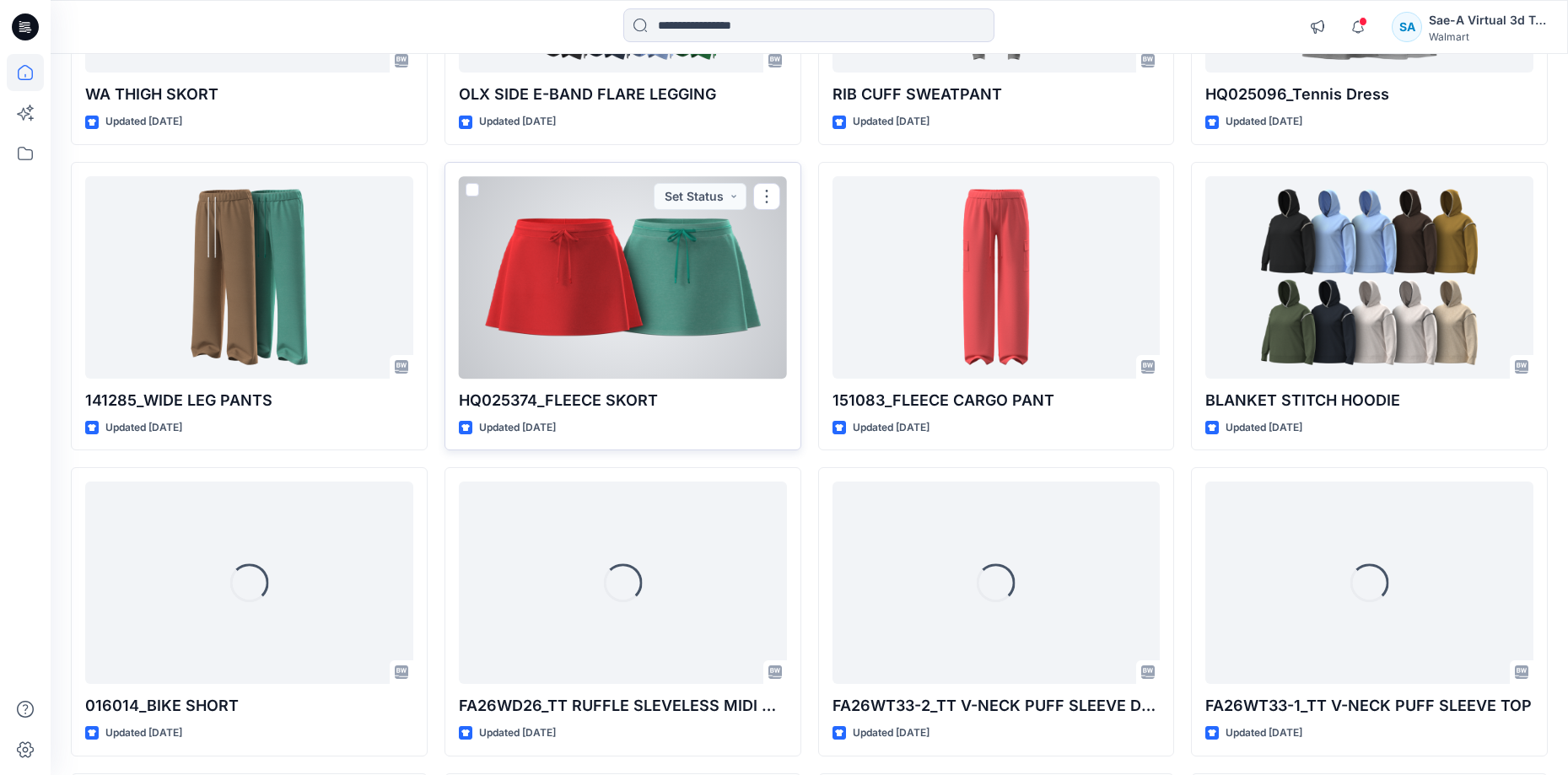
click at [639, 313] on div at bounding box center [623, 278] width 329 height 203
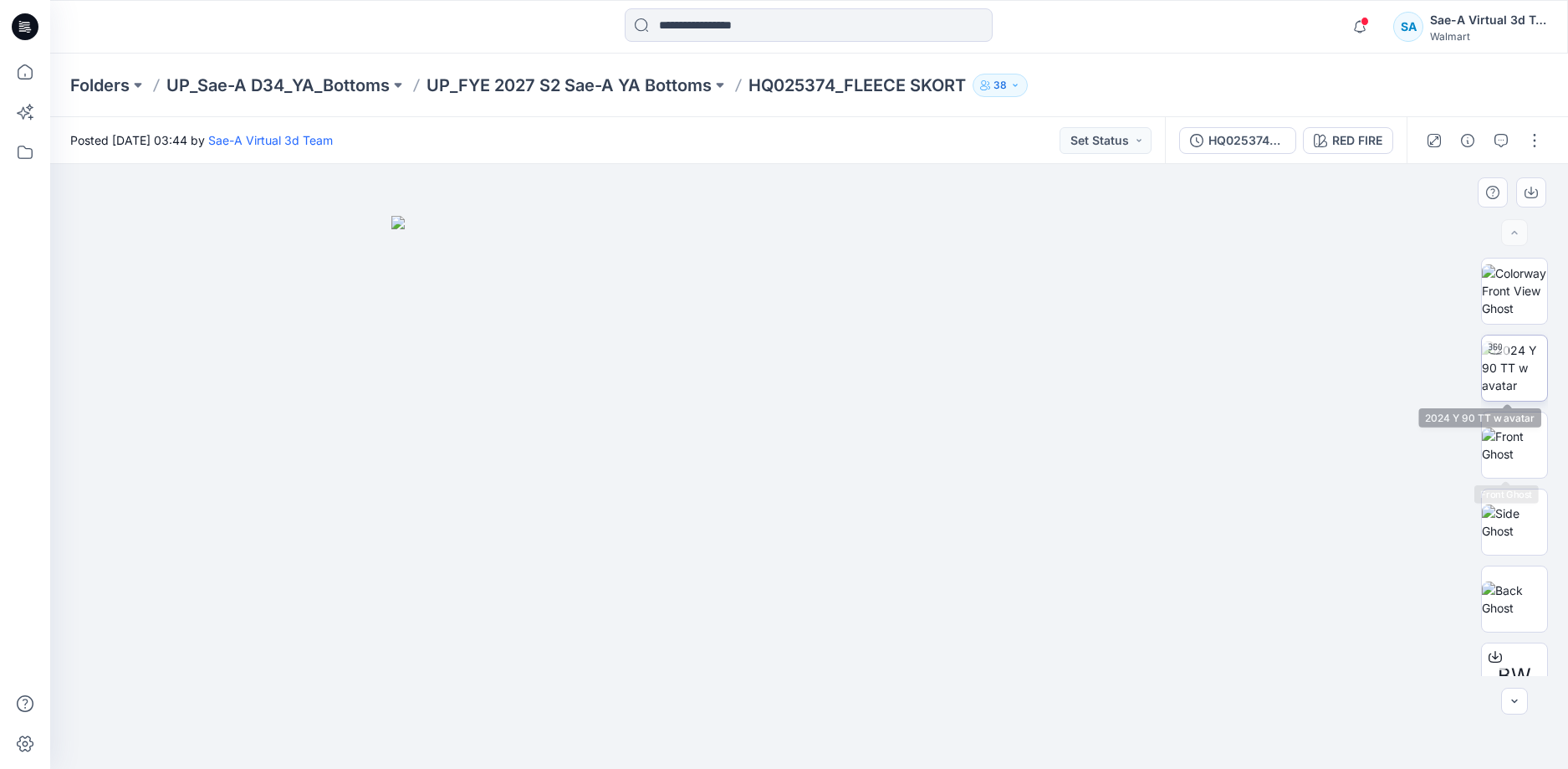
click at [1507, 375] on img at bounding box center [1514, 368] width 65 height 52
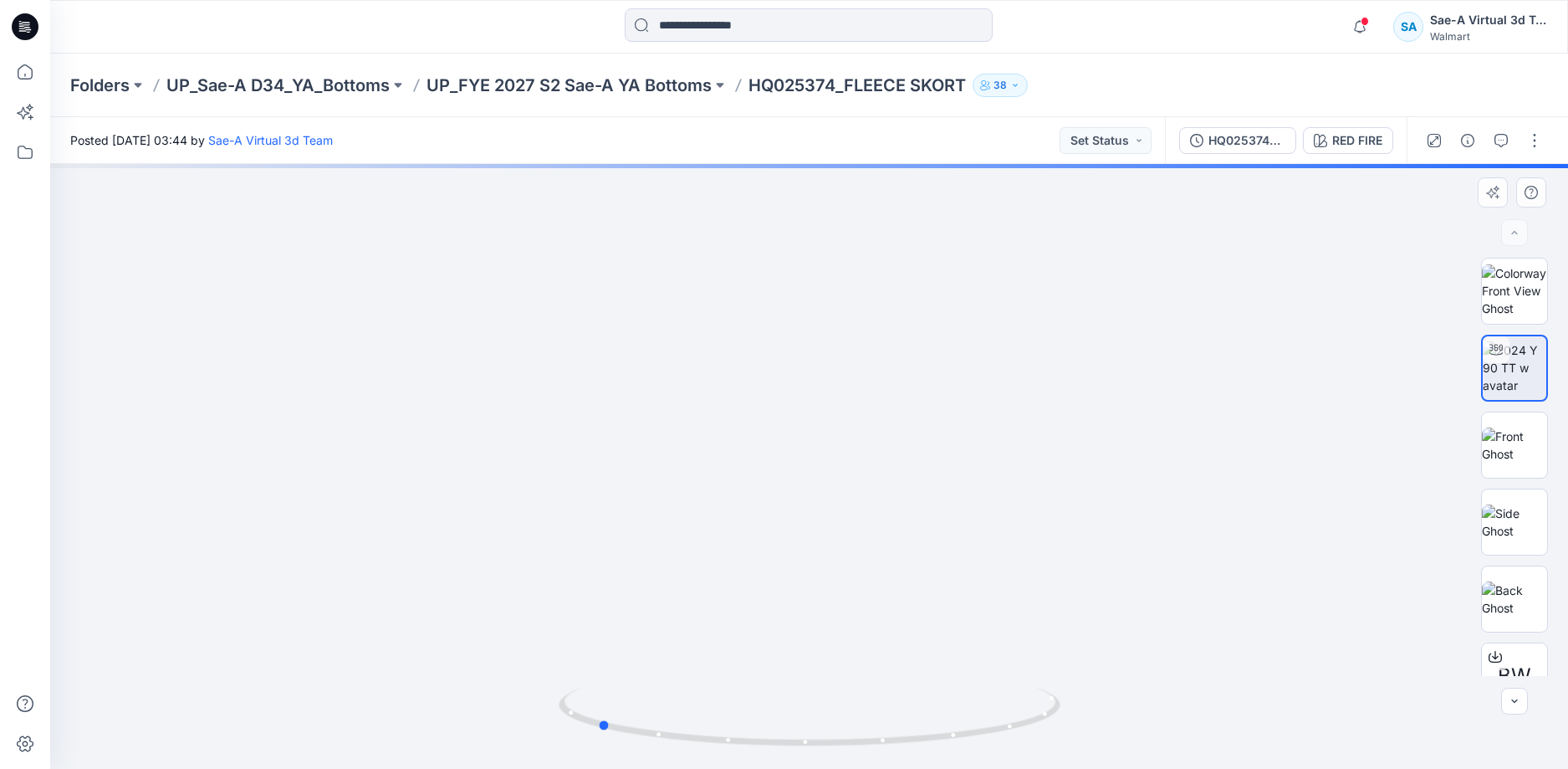
drag, startPoint x: 918, startPoint y: 760, endPoint x: 1207, endPoint y: 729, distance: 290.7
click at [1207, 729] on div at bounding box center [809, 466] width 1518 height 605
click at [642, 72] on div "Folders UP_Sae-A D34_YA_Bottoms UP_FYE 2027 S2 Sae-A YA Bottoms HQ025374_FLEECE…" at bounding box center [809, 85] width 1518 height 64
click at [675, 78] on p "UP_FYE 2027 S2 Sae-A YA Bottoms" at bounding box center [568, 85] width 285 height 23
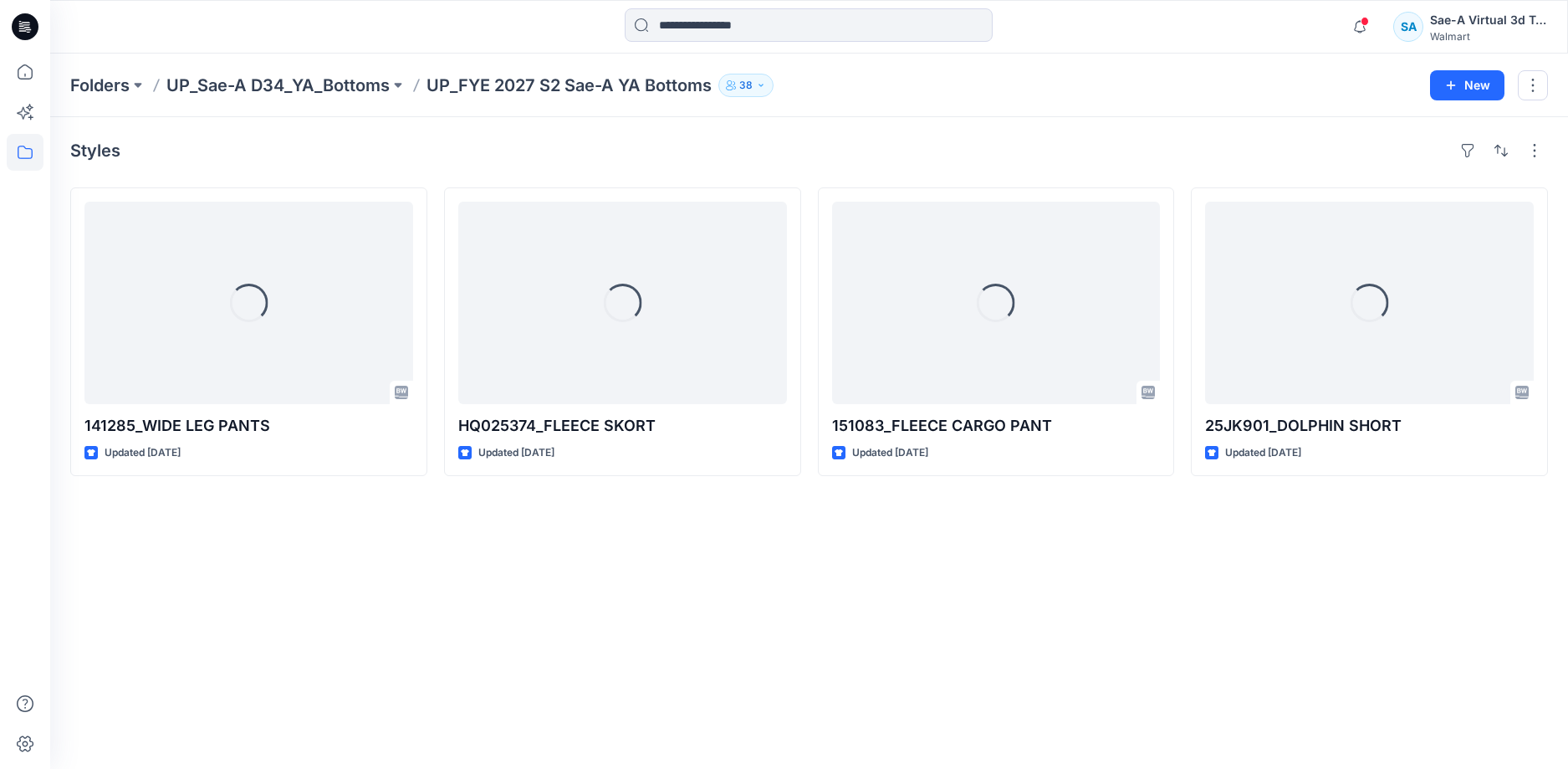
click at [44, 33] on div at bounding box center [24, 26] width 53 height 53
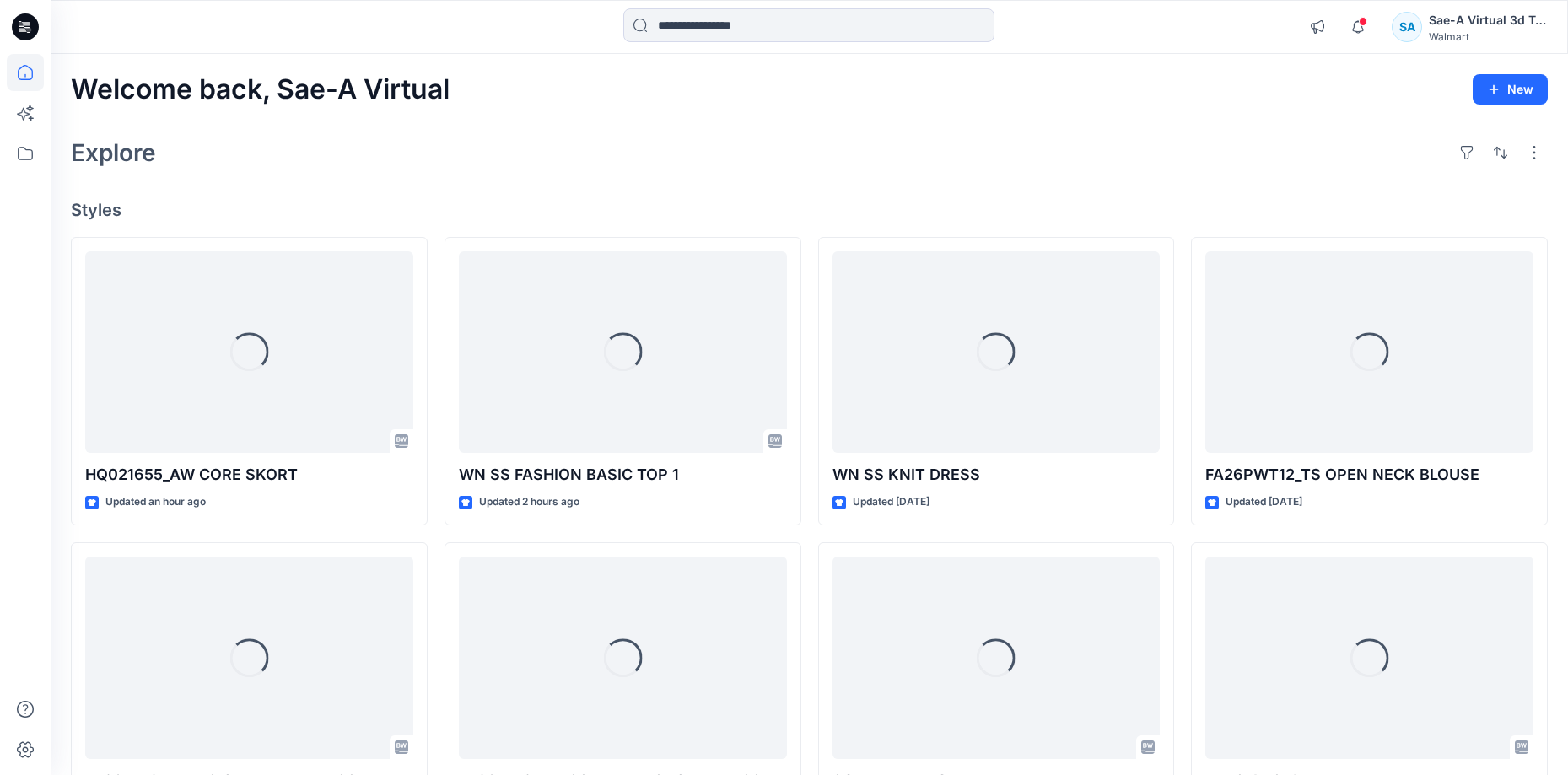
click at [28, 24] on icon at bounding box center [25, 27] width 27 height 27
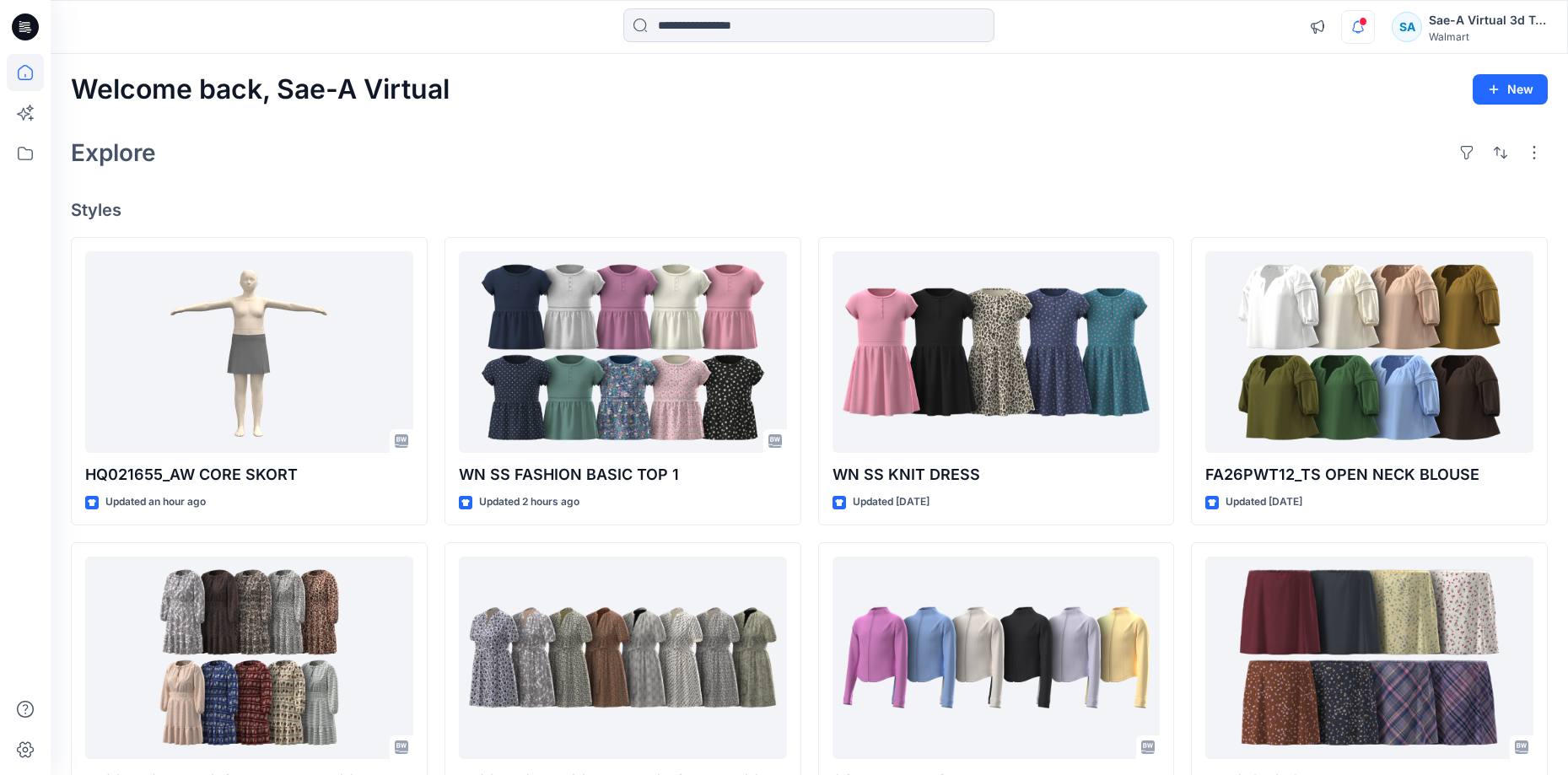
click at [1362, 28] on icon "button" at bounding box center [1358, 26] width 12 height 11
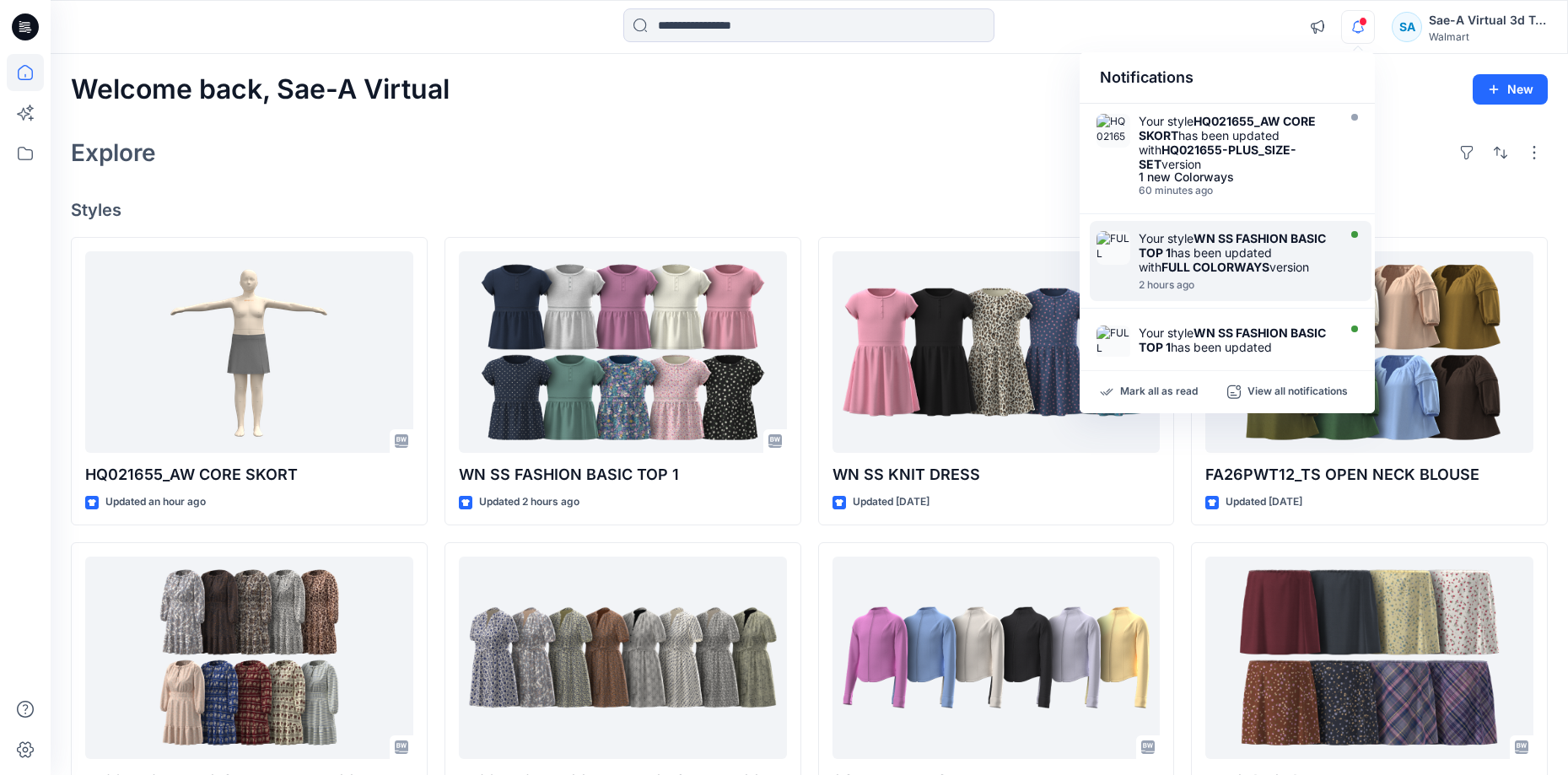
click at [1229, 274] on div at bounding box center [1235, 275] width 194 height 3
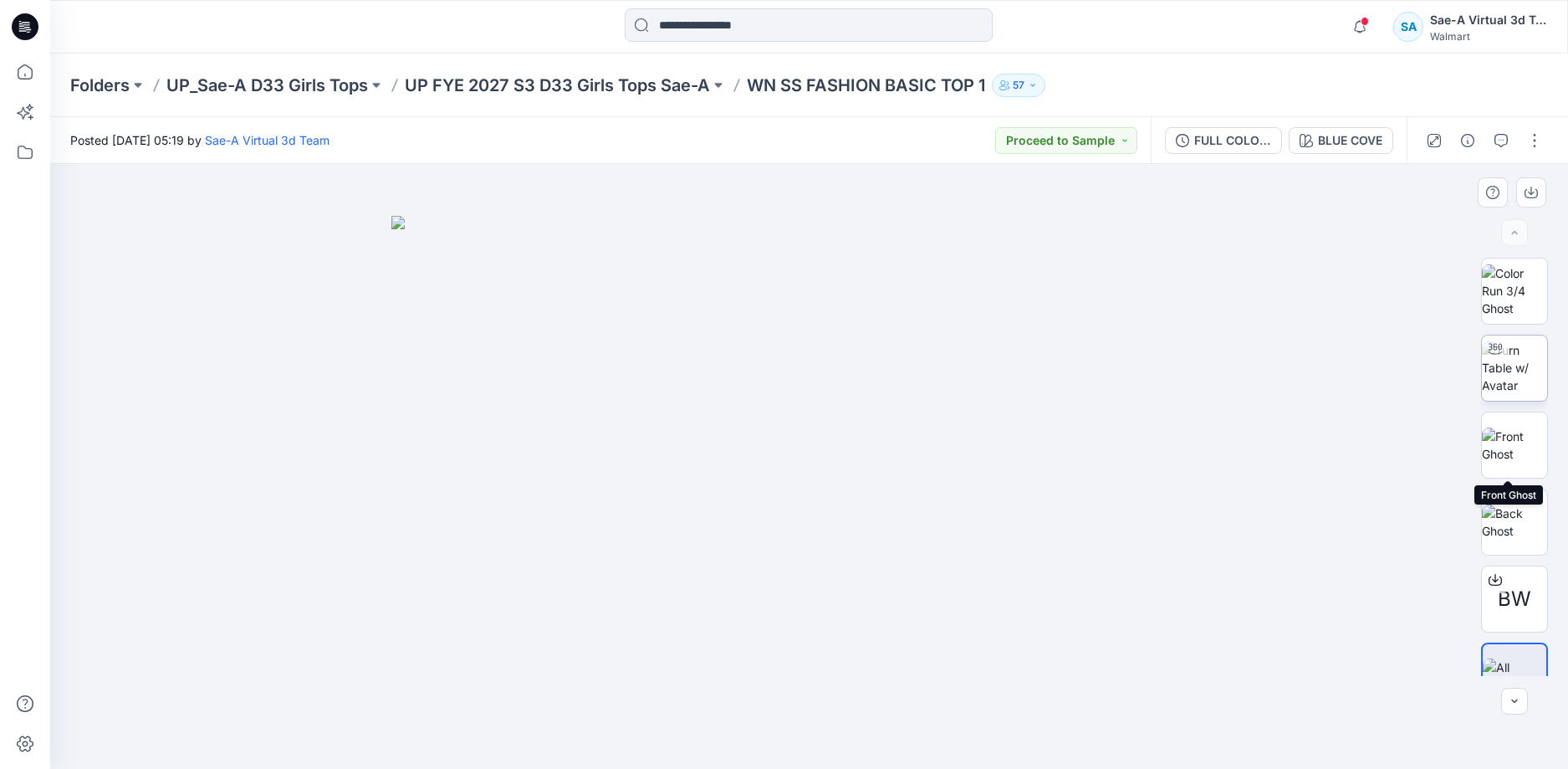
click at [1505, 379] on img at bounding box center [1514, 368] width 65 height 52
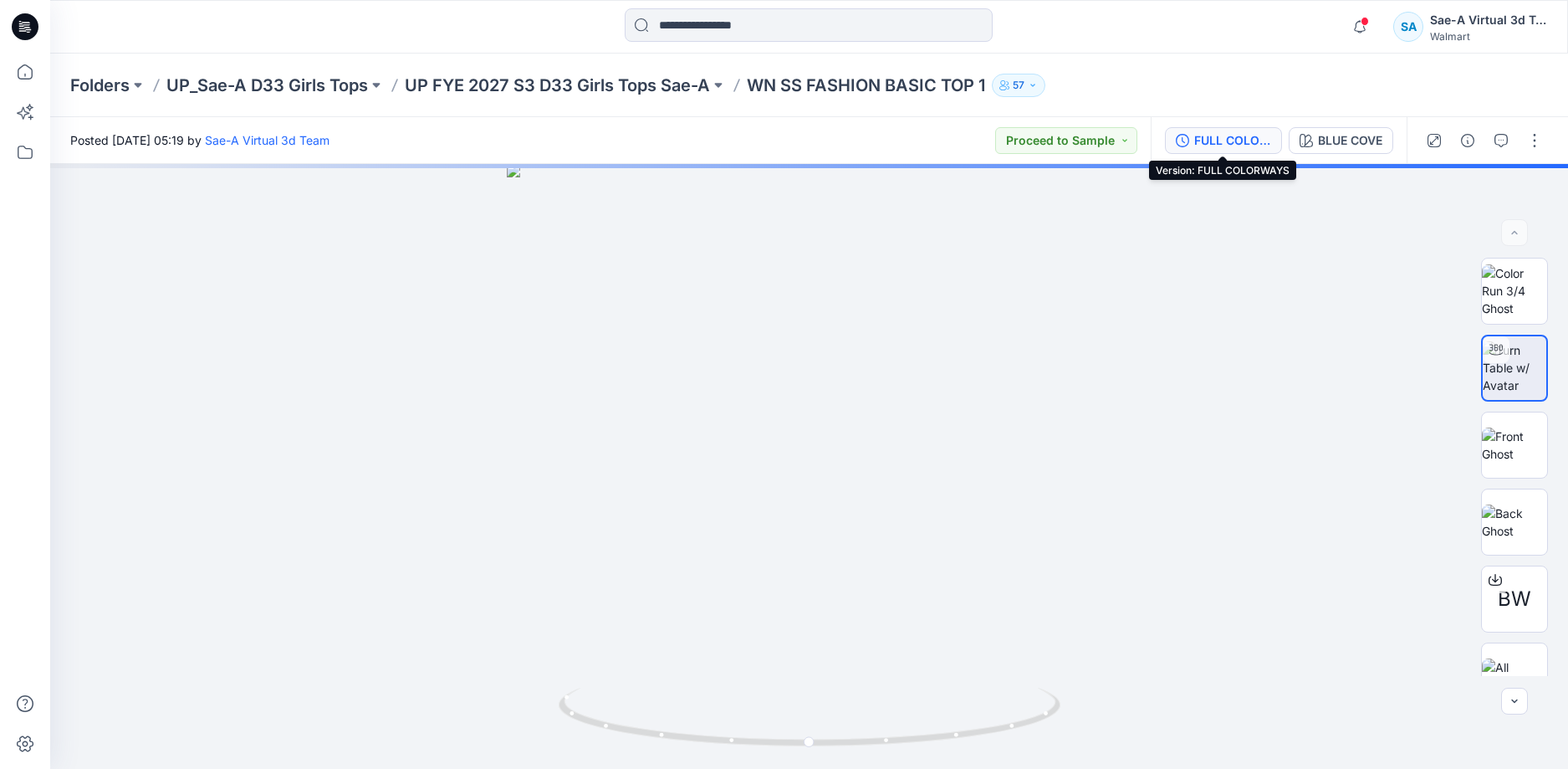
click at [1233, 135] on div "FULL COLORWAYS" at bounding box center [1233, 140] width 77 height 18
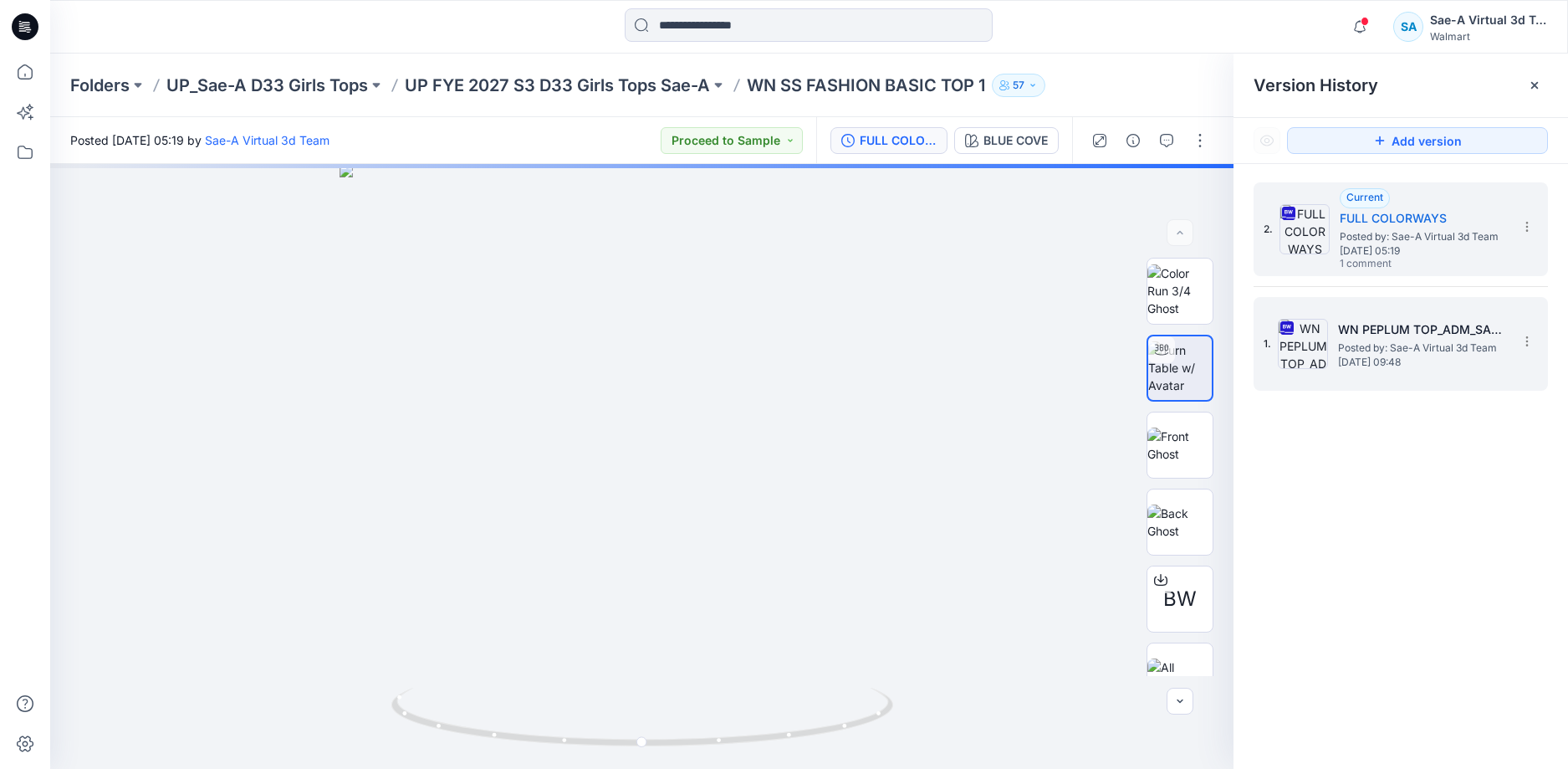
click at [1367, 340] on span "Posted by: Sae-A Virtual 3d Team" at bounding box center [1421, 347] width 167 height 16
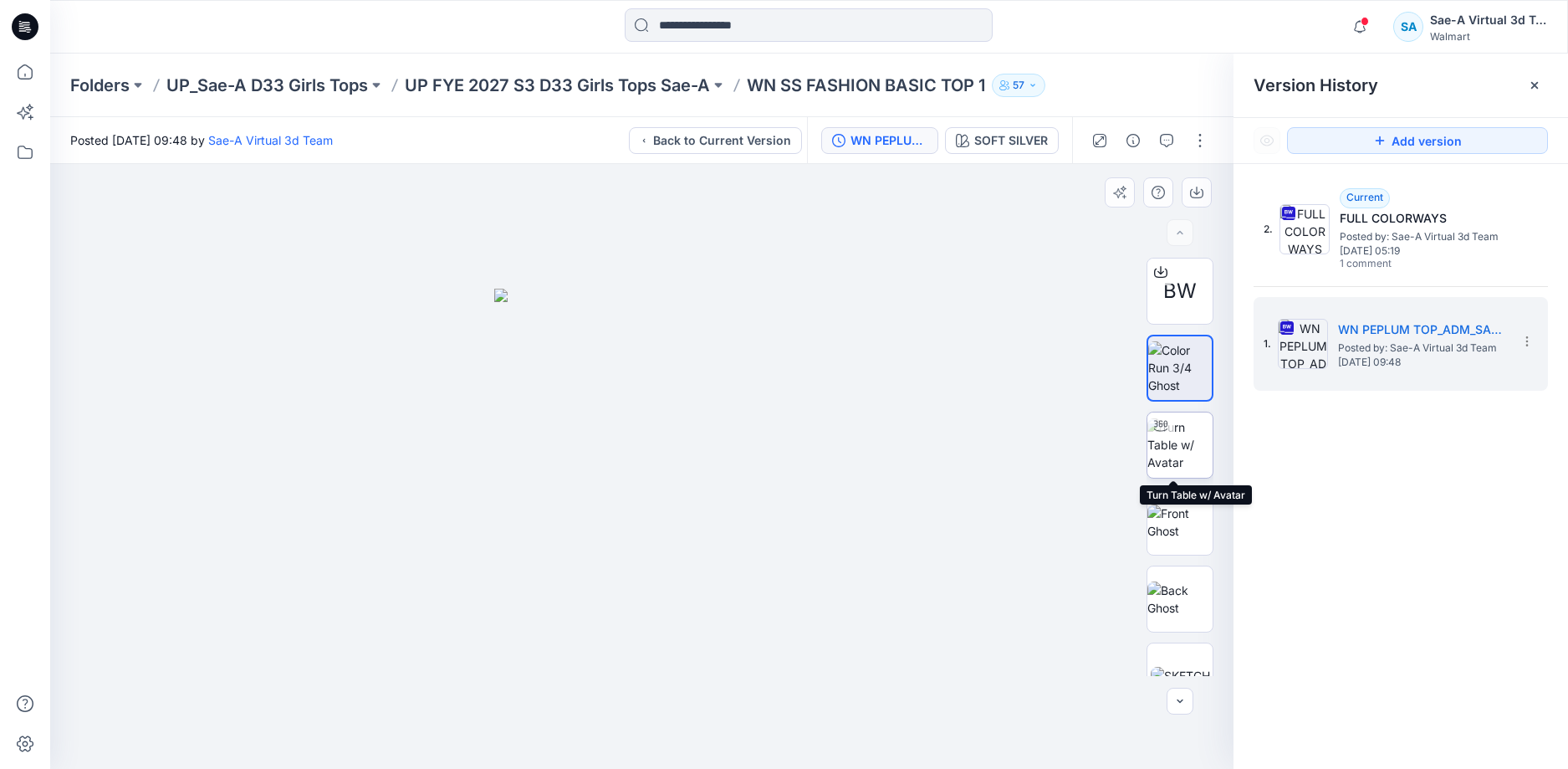
click at [1180, 447] on img at bounding box center [1179, 445] width 65 height 52
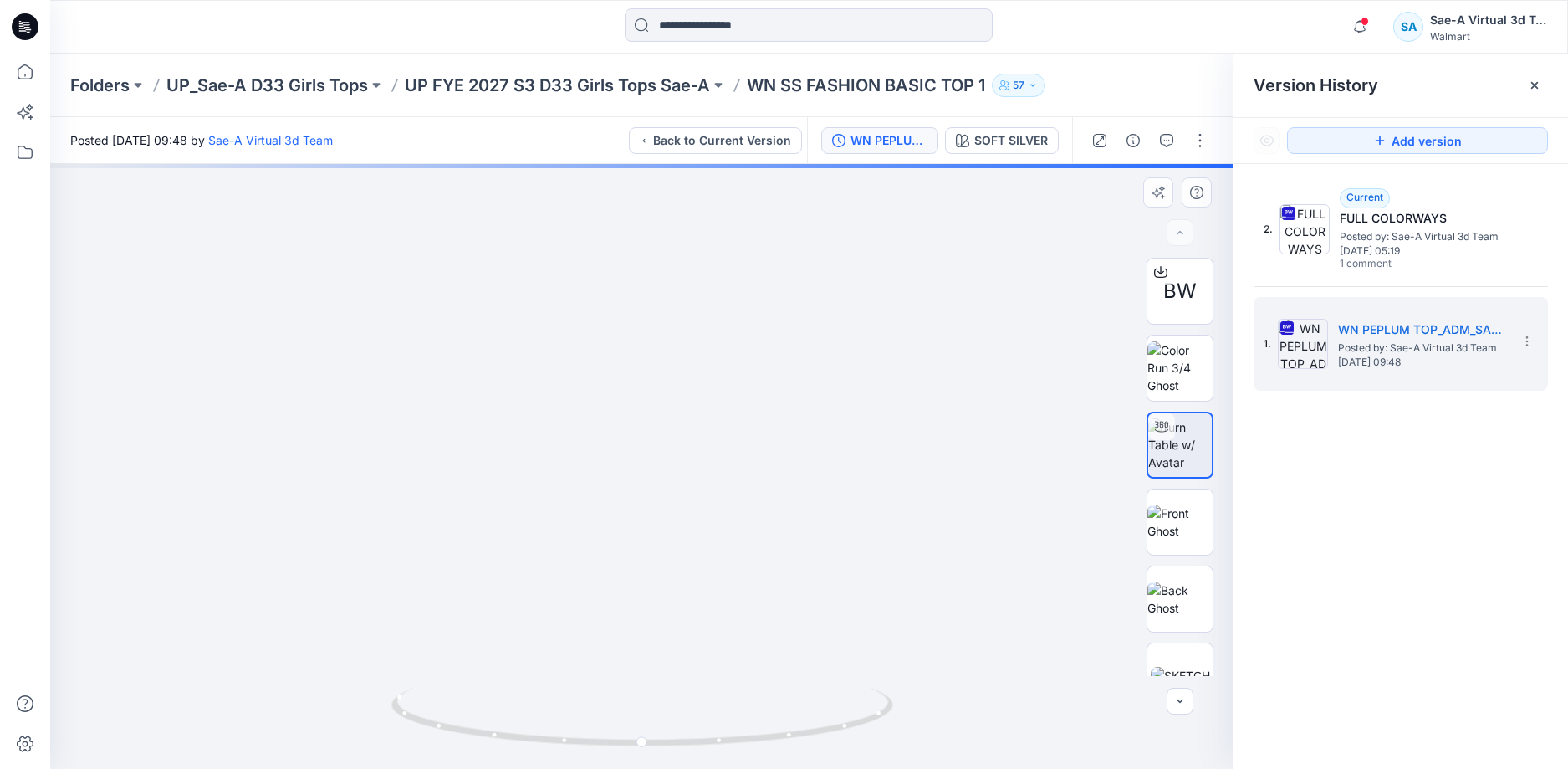
drag, startPoint x: 941, startPoint y: 468, endPoint x: 978, endPoint y: 303, distance: 169.1
drag, startPoint x: 974, startPoint y: 353, endPoint x: 958, endPoint y: 615, distance: 262.5
drag, startPoint x: 1022, startPoint y: 301, endPoint x: 1020, endPoint y: 424, distance: 123.0
drag, startPoint x: 815, startPoint y: 711, endPoint x: 1069, endPoint y: 727, distance: 254.5
click at [1069, 727] on div at bounding box center [642, 466] width 1183 height 605
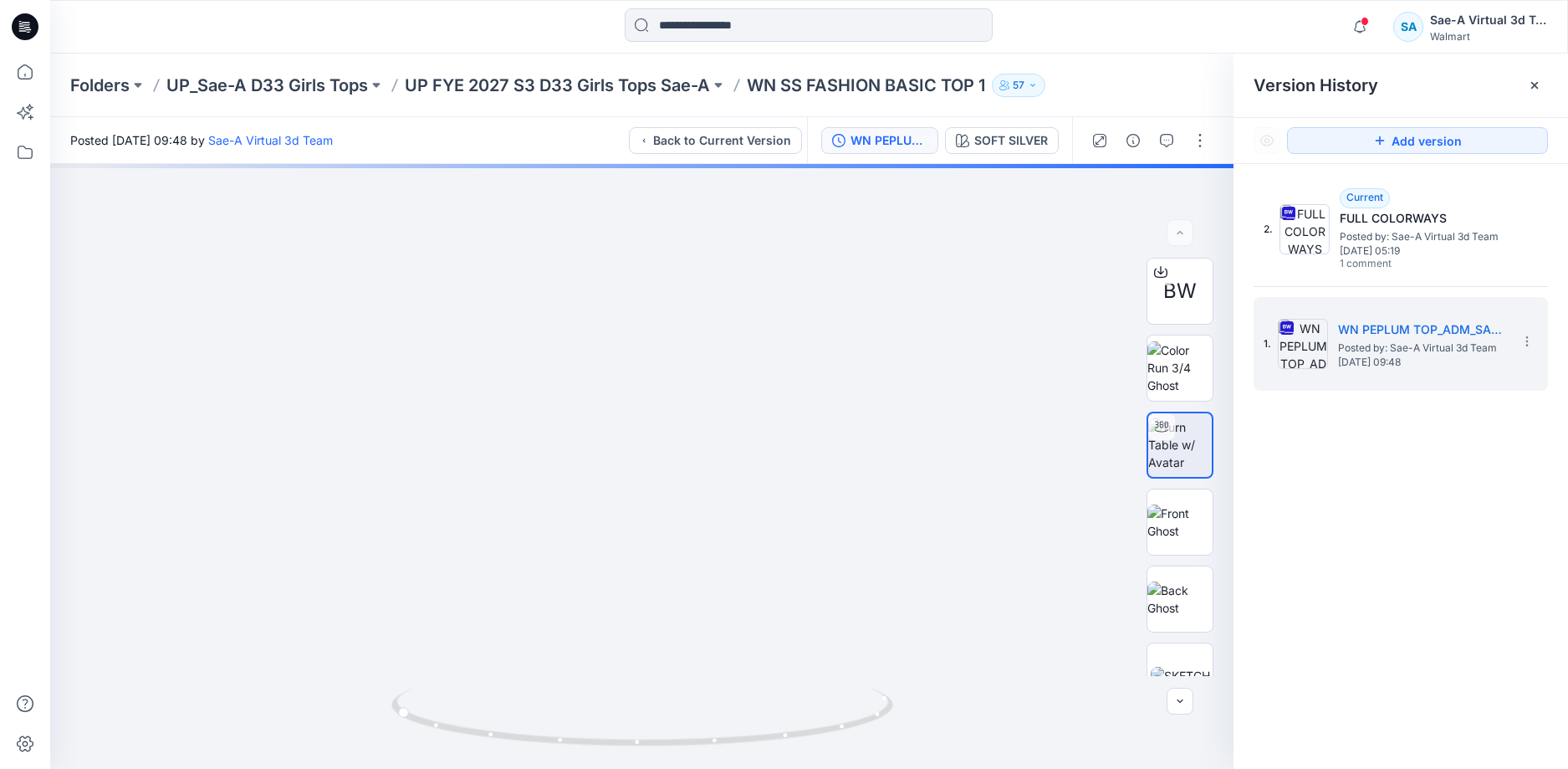
click at [29, 31] on icon at bounding box center [25, 27] width 27 height 27
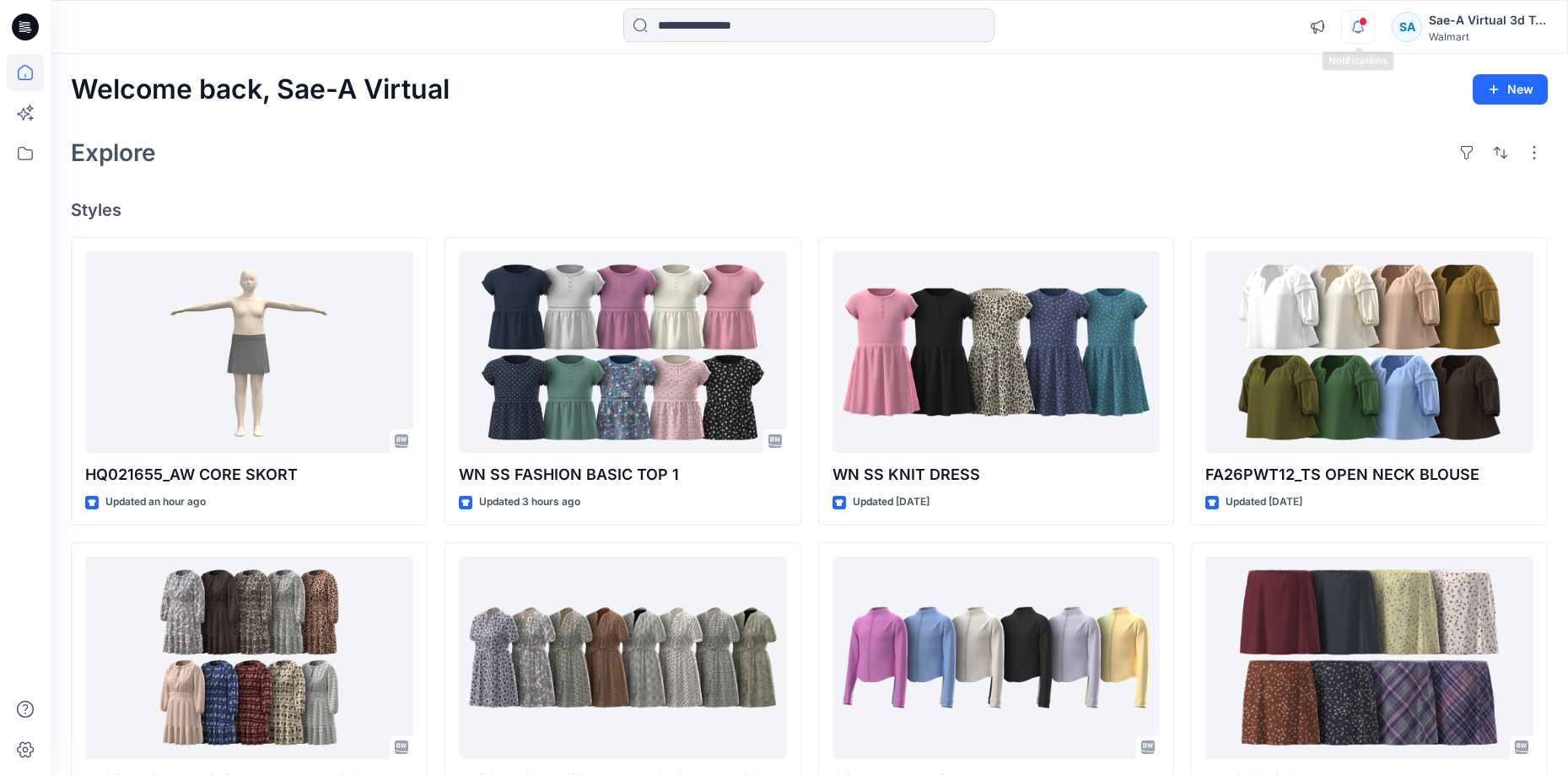
click at [1348, 35] on icon "button" at bounding box center [1357, 26] width 32 height 34
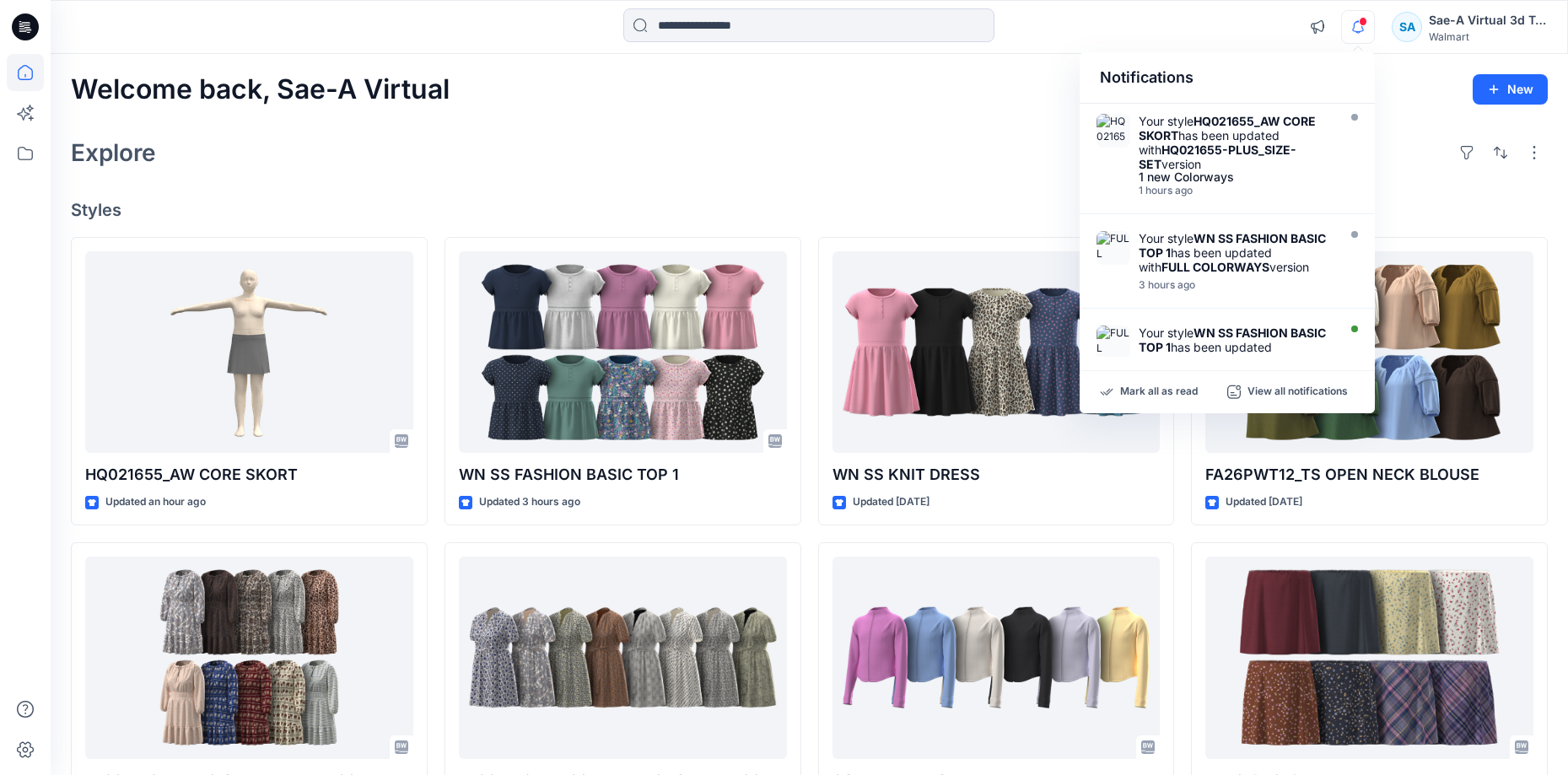
click at [1347, 35] on icon "button" at bounding box center [1357, 26] width 32 height 34
